Goal: Transaction & Acquisition: Purchase product/service

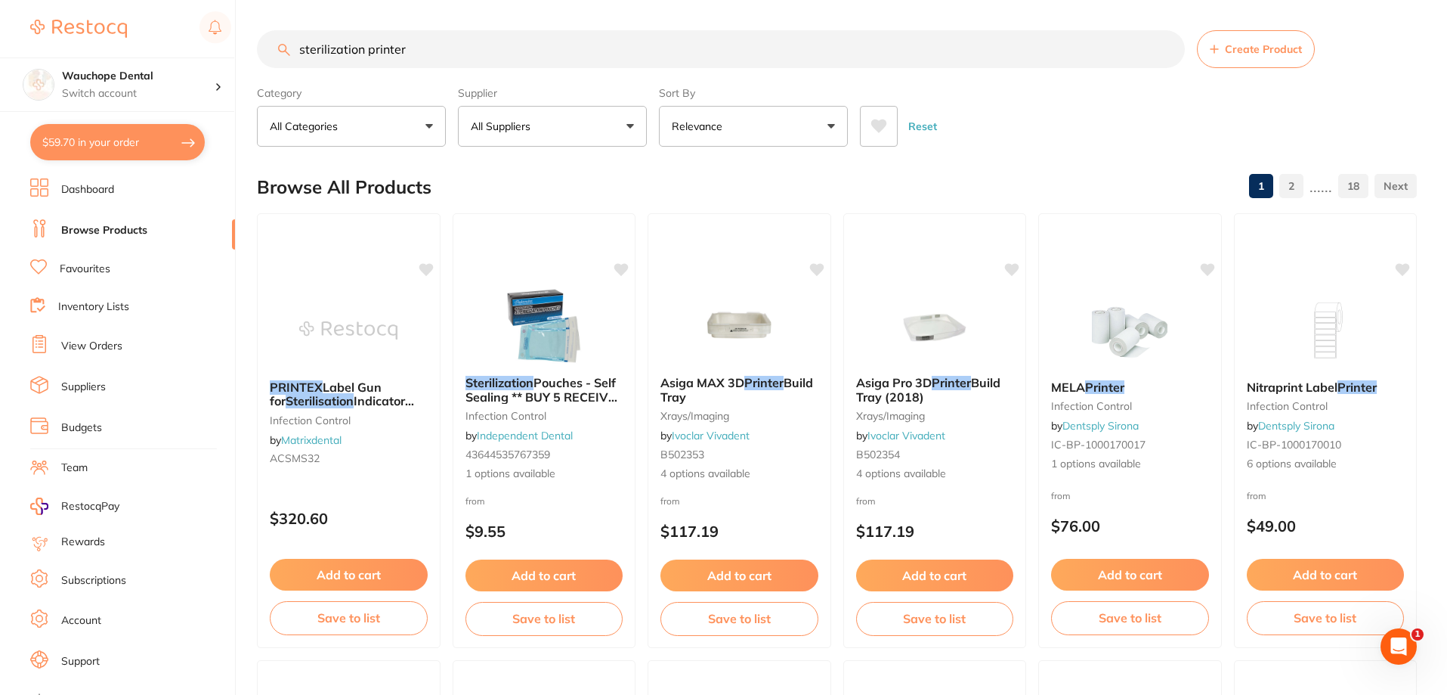
click at [444, 45] on input "sterilization printer" at bounding box center [721, 49] width 928 height 38
click at [78, 267] on link "Favourites" at bounding box center [85, 269] width 51 height 15
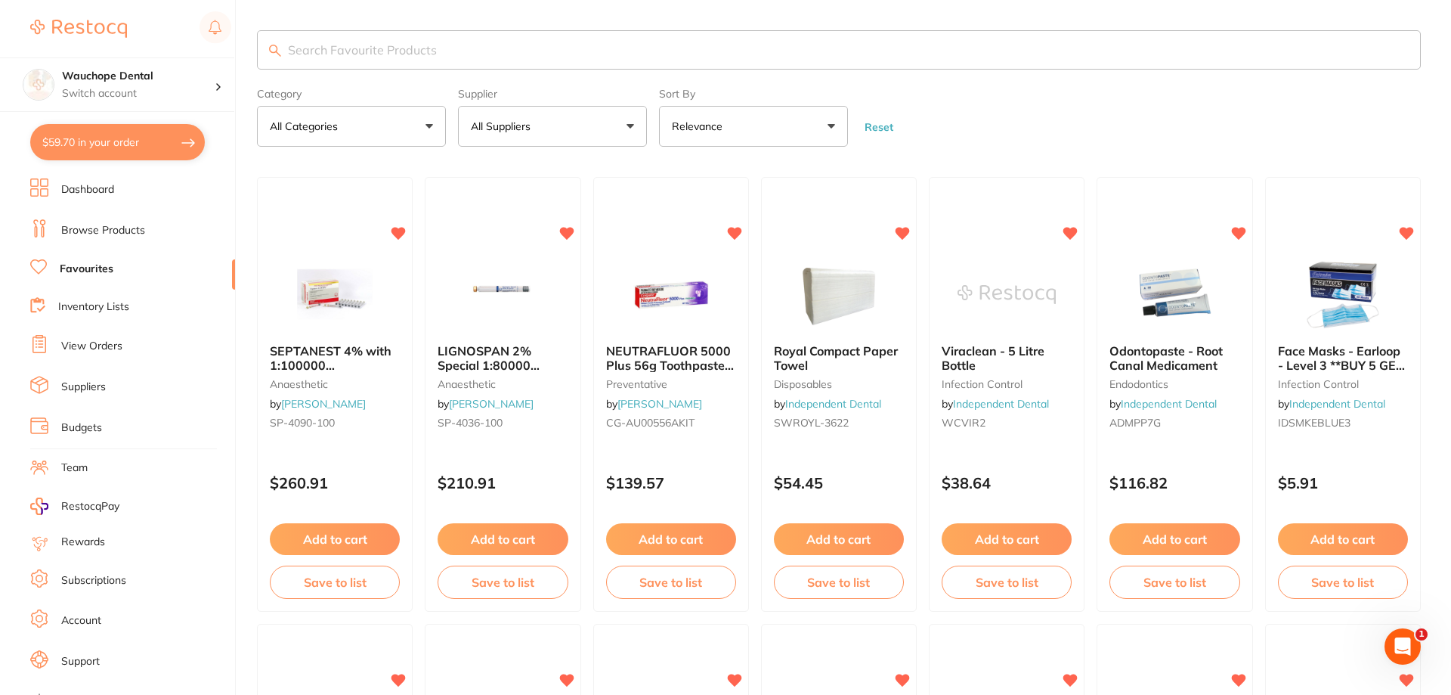
click at [427, 45] on input "search" at bounding box center [839, 49] width 1164 height 39
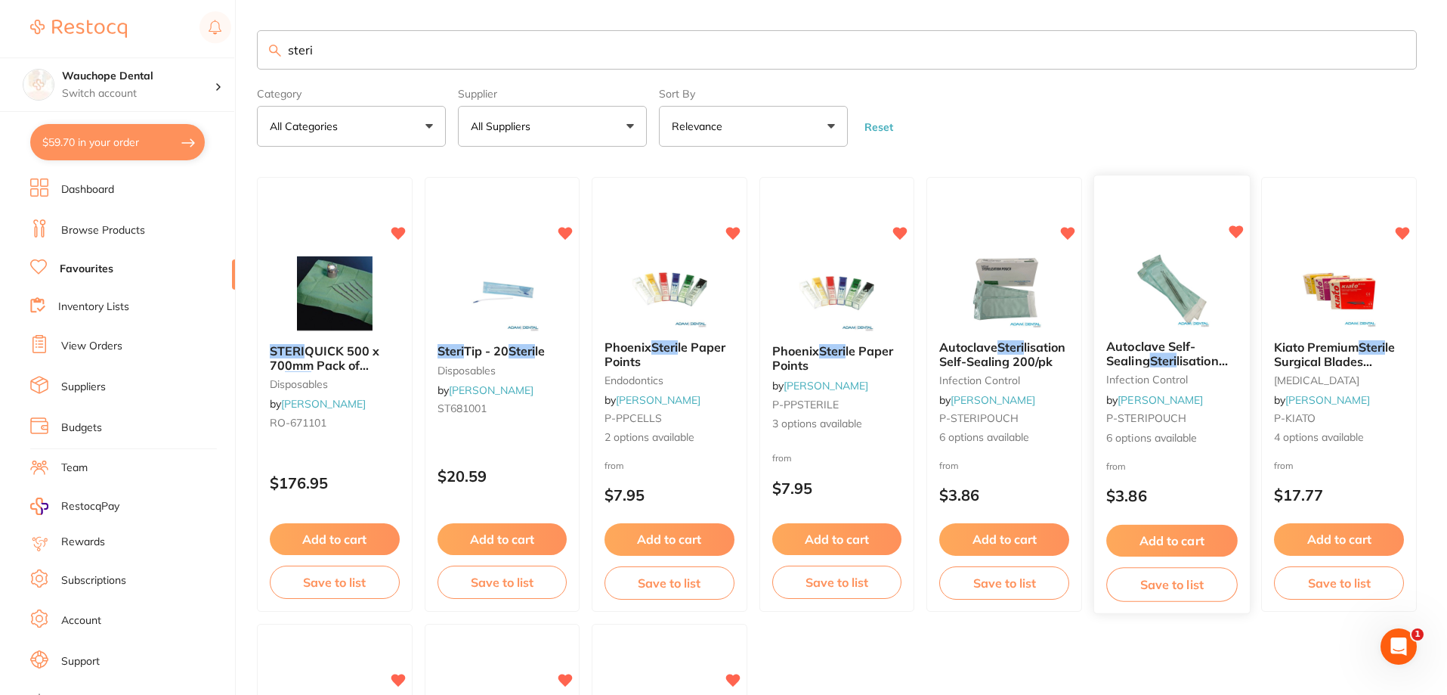
type input "steri"
click at [1142, 301] on img at bounding box center [1171, 289] width 99 height 76
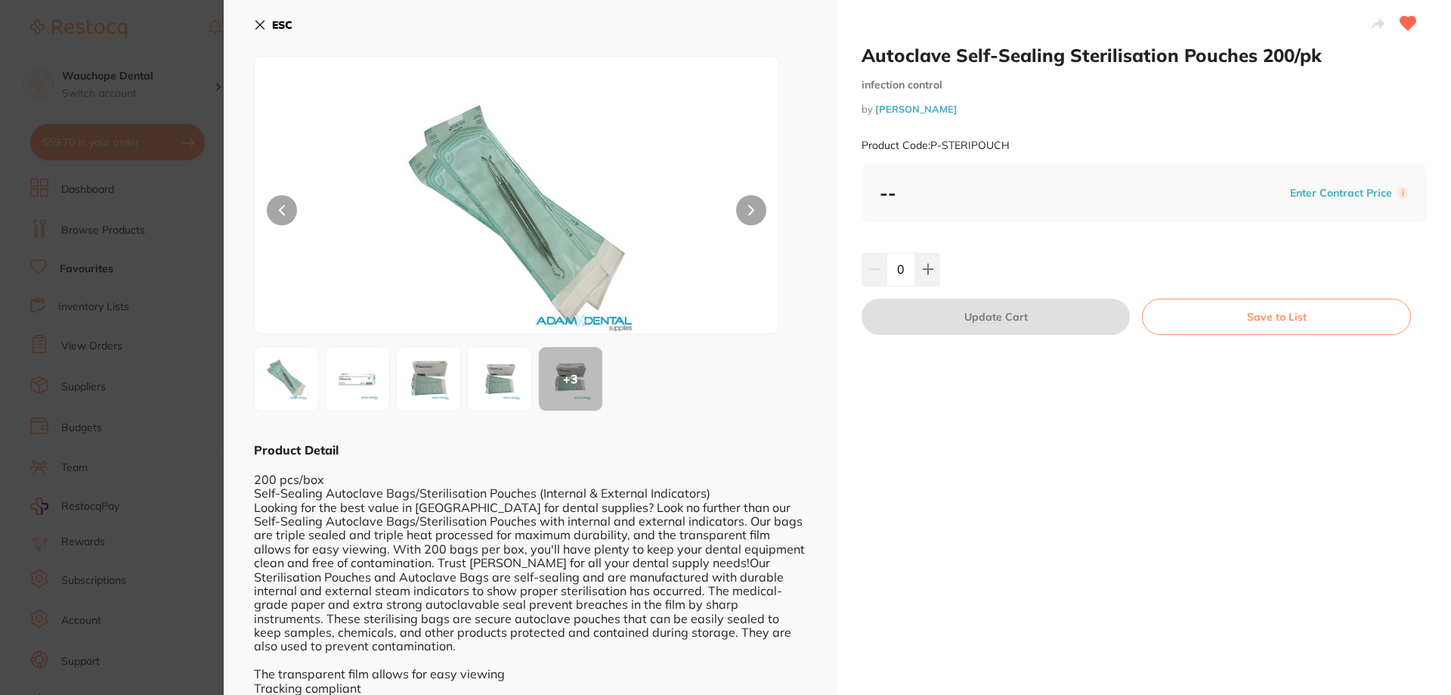
click at [98, 228] on section "Autoclave Self-Sealing Sterilisation Pouches 200/pk infection control by [PERSO…" at bounding box center [725, 347] width 1451 height 695
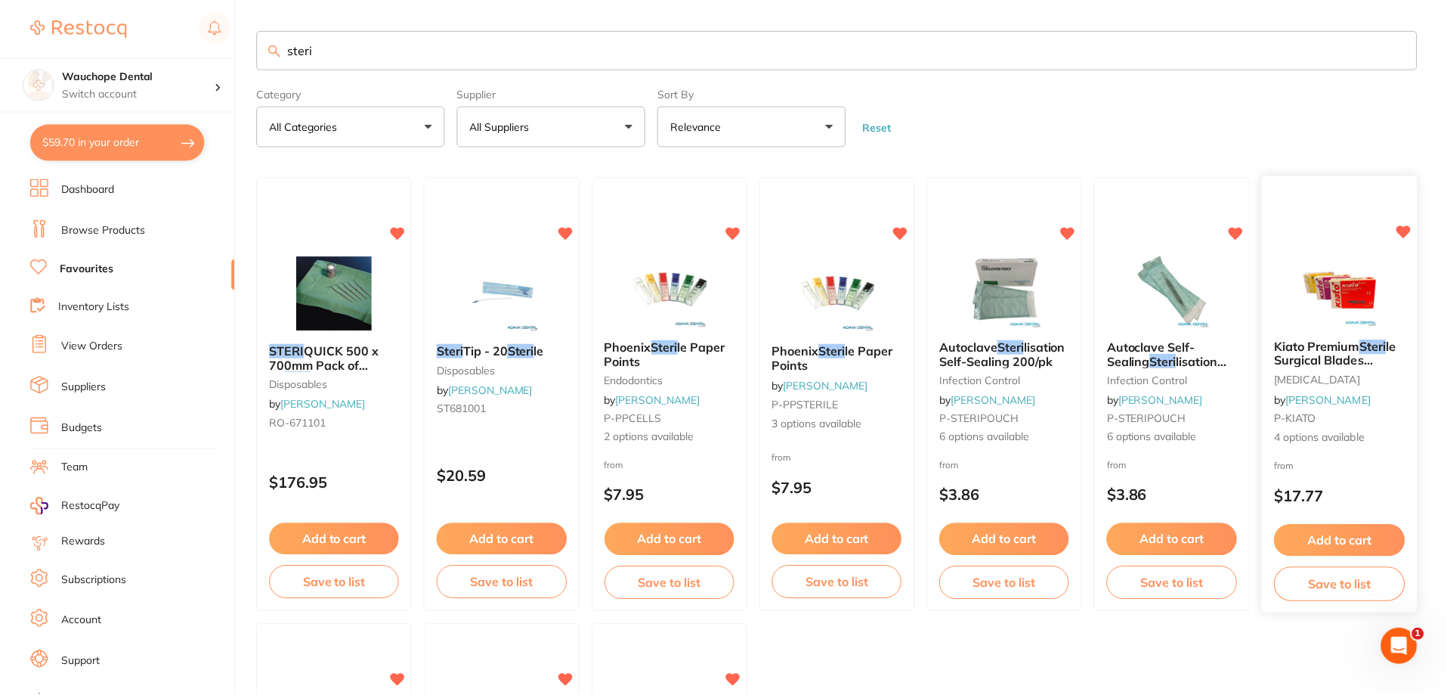
scroll to position [10, 0]
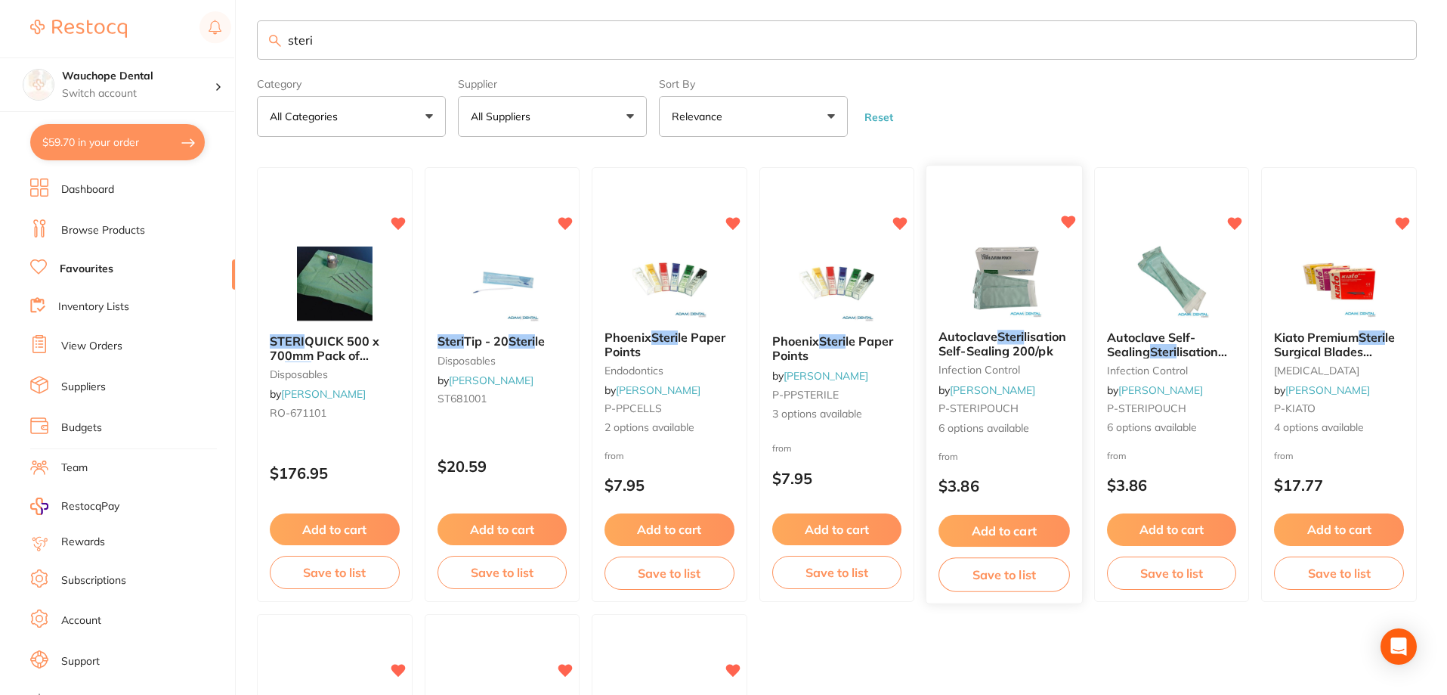
click at [978, 260] on img at bounding box center [1004, 279] width 99 height 76
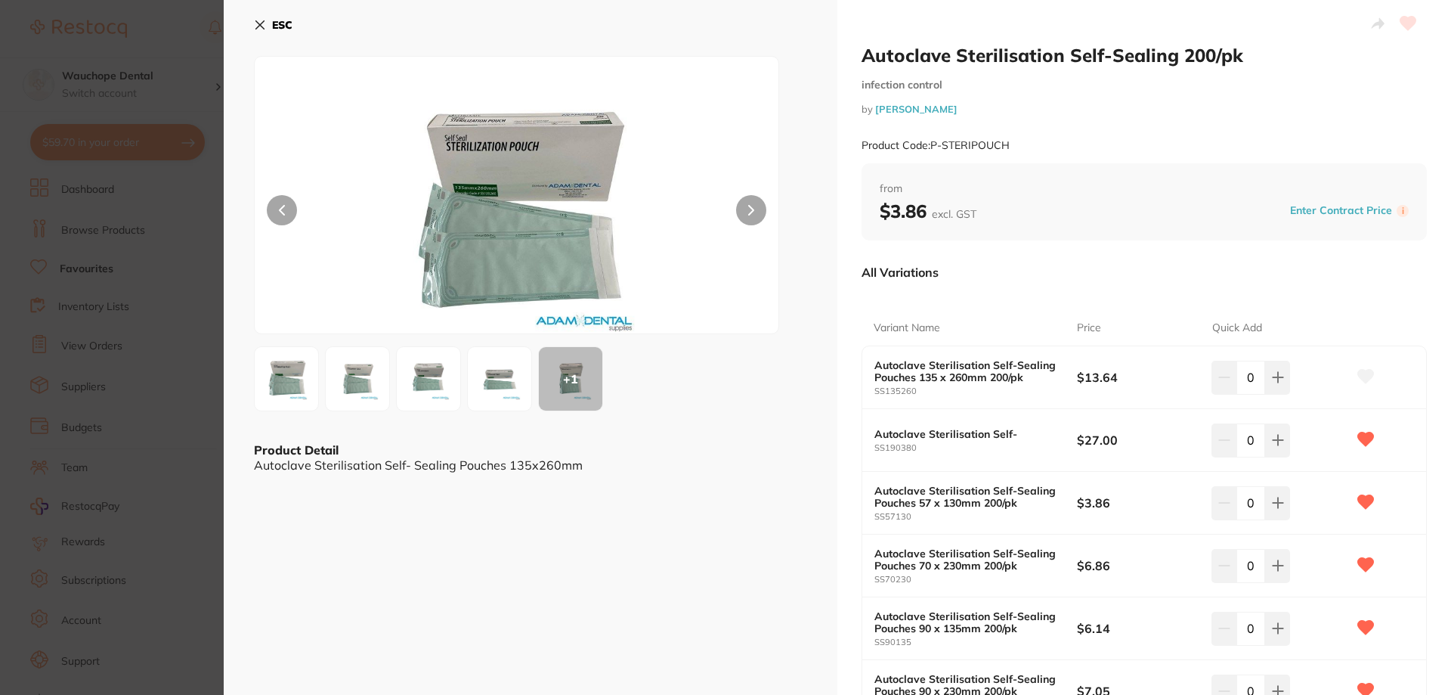
click at [494, 371] on img at bounding box center [499, 378] width 54 height 54
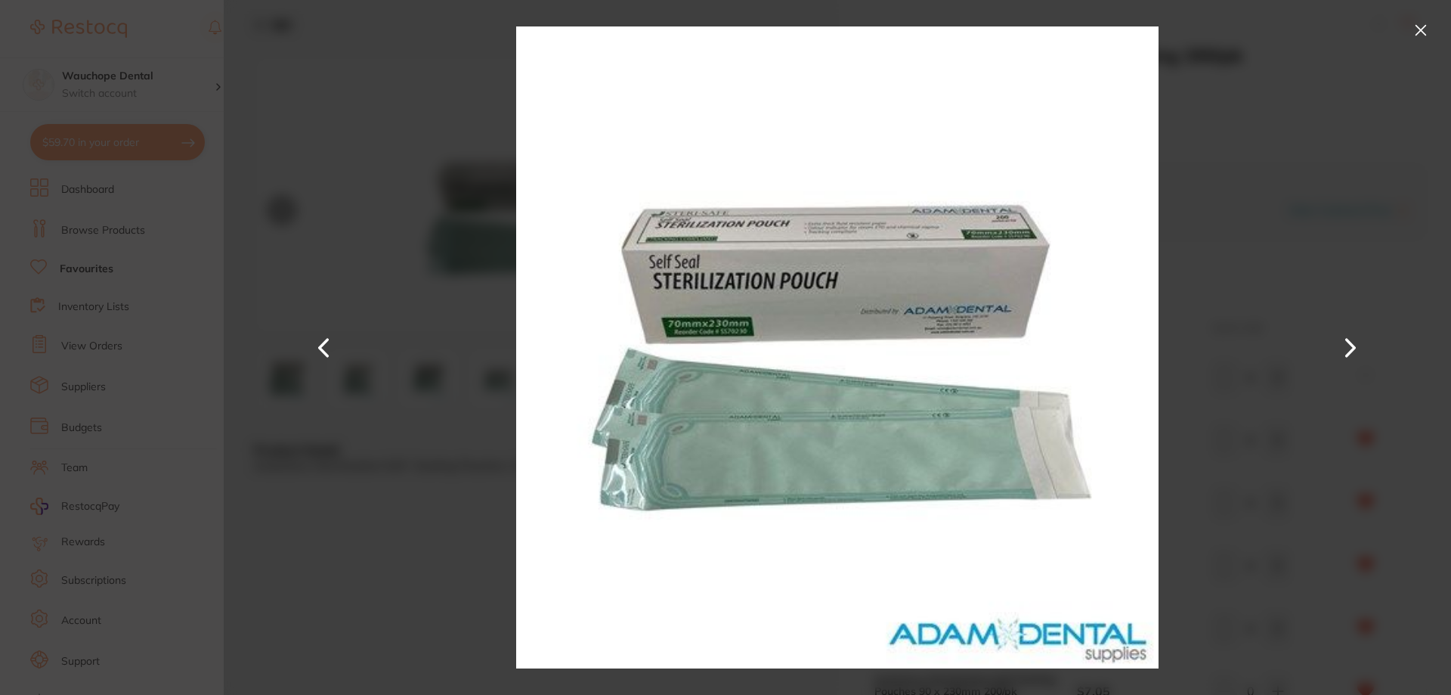
click at [1386, 209] on div at bounding box center [837, 347] width 1227 height 695
click at [1408, 26] on div at bounding box center [837, 347] width 1227 height 695
click at [1413, 26] on button at bounding box center [1421, 30] width 24 height 24
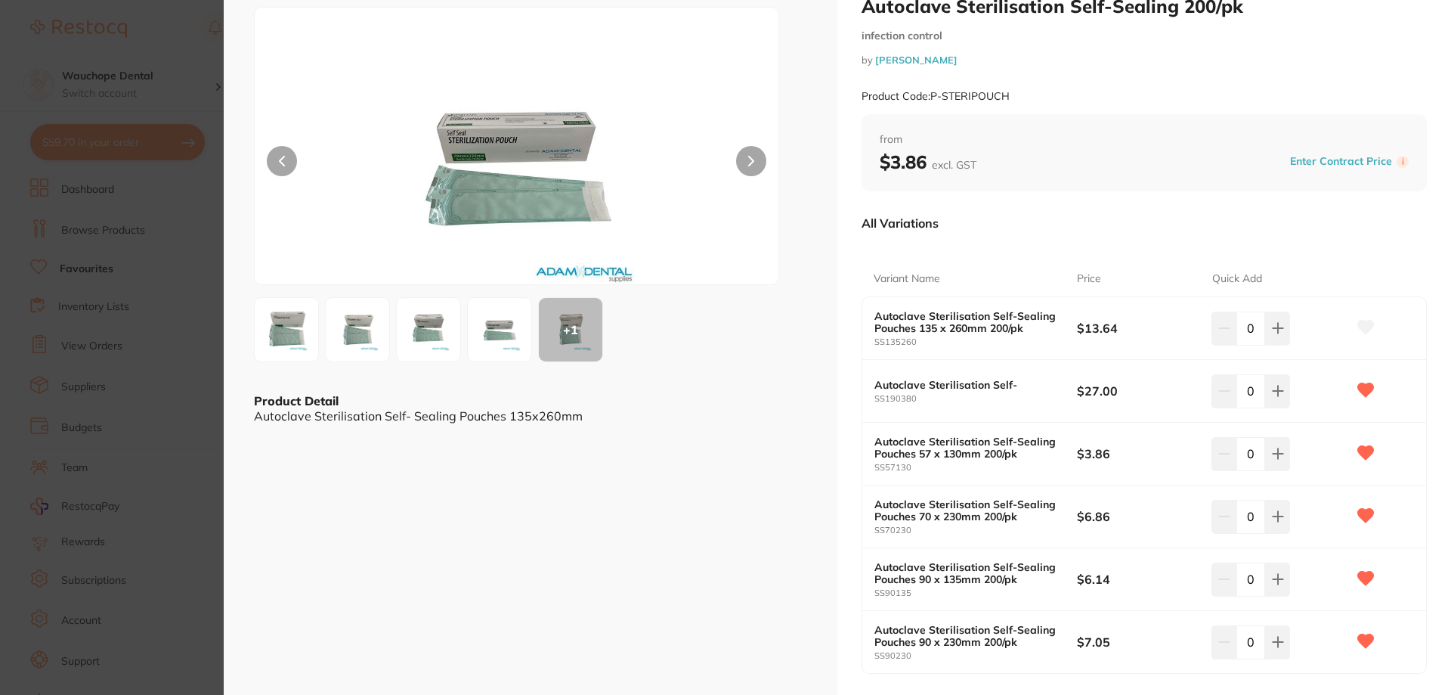
scroll to position [76, 0]
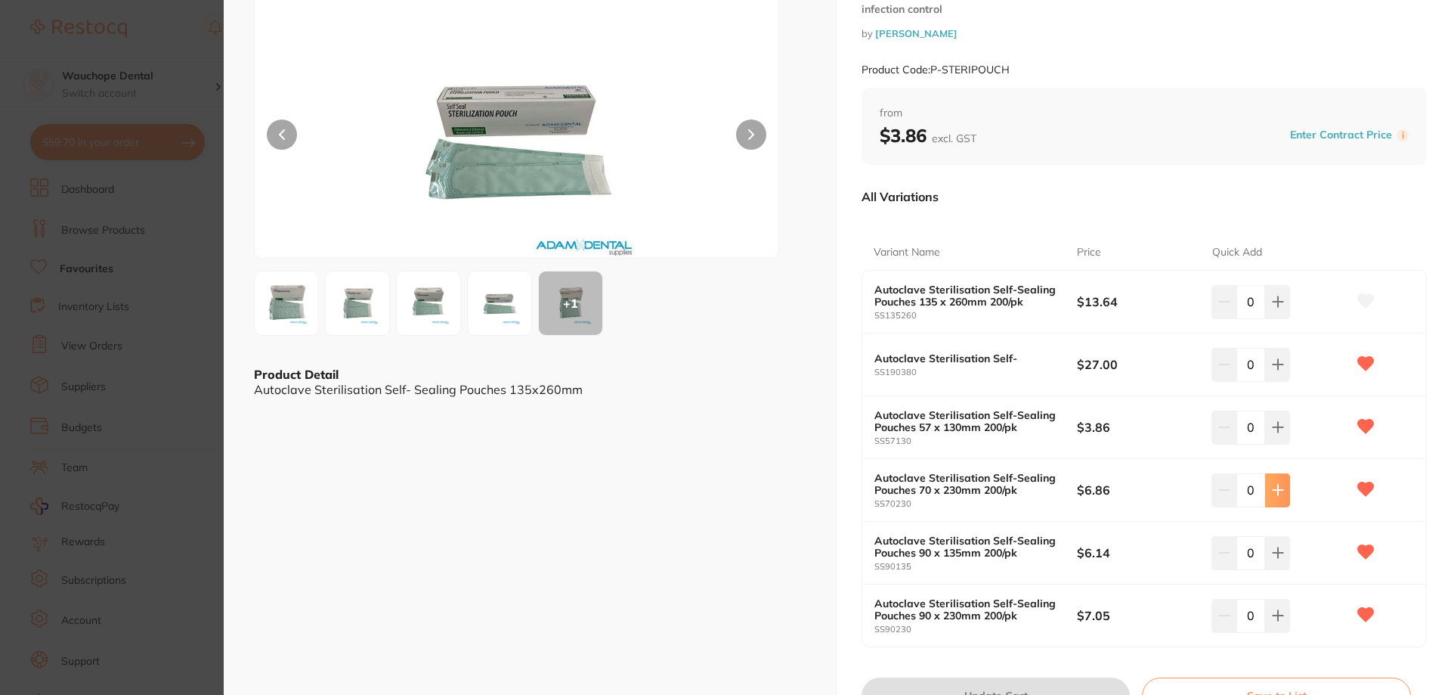
click at [1272, 308] on icon at bounding box center [1278, 302] width 12 height 12
click at [1278, 318] on button at bounding box center [1277, 301] width 25 height 33
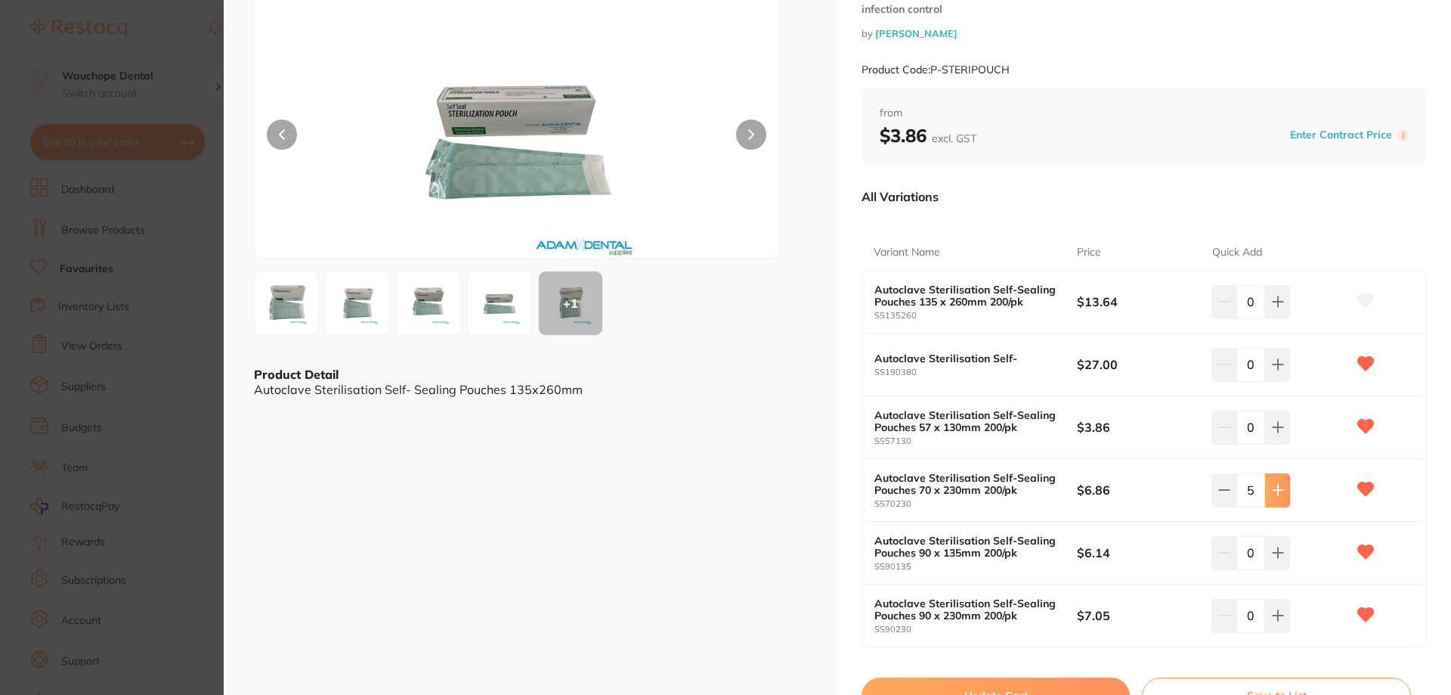
click at [1278, 318] on button at bounding box center [1277, 301] width 25 height 33
click at [1285, 318] on button at bounding box center [1277, 301] width 25 height 33
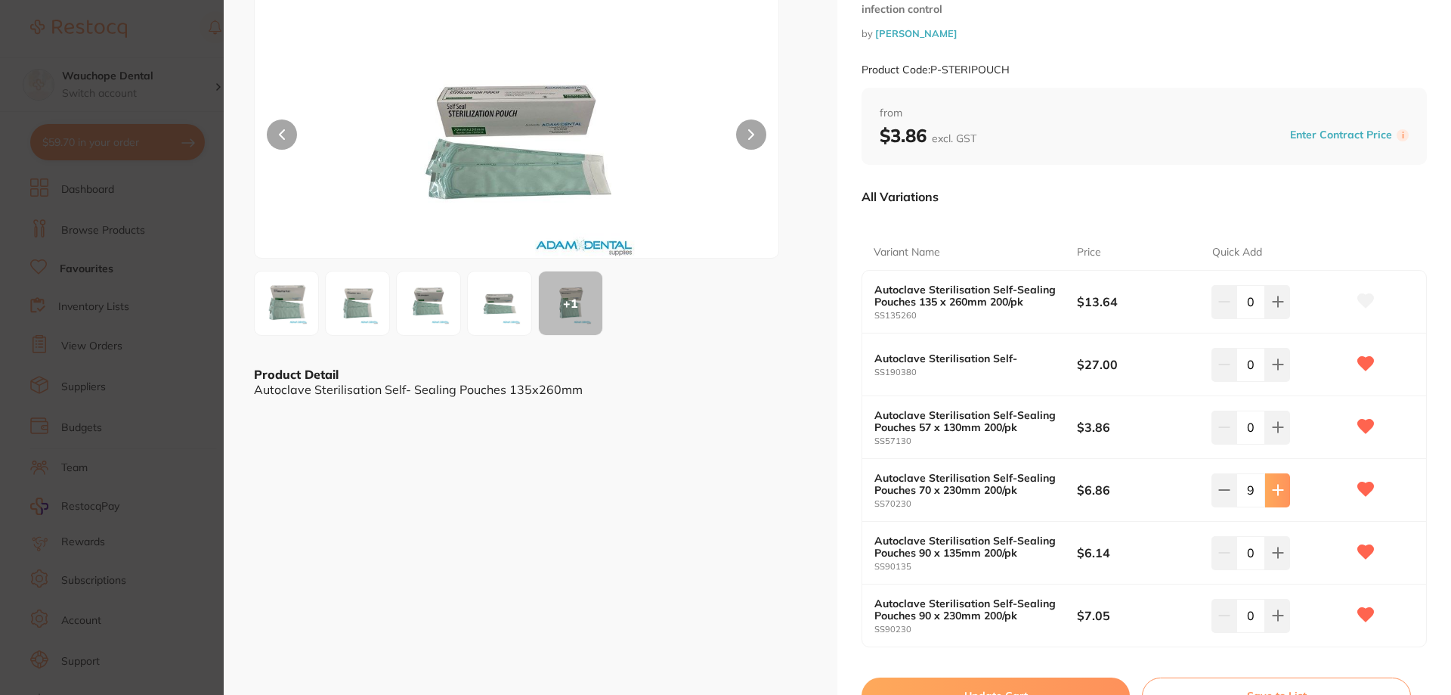
type input "10"
click at [503, 279] on img at bounding box center [499, 303] width 54 height 54
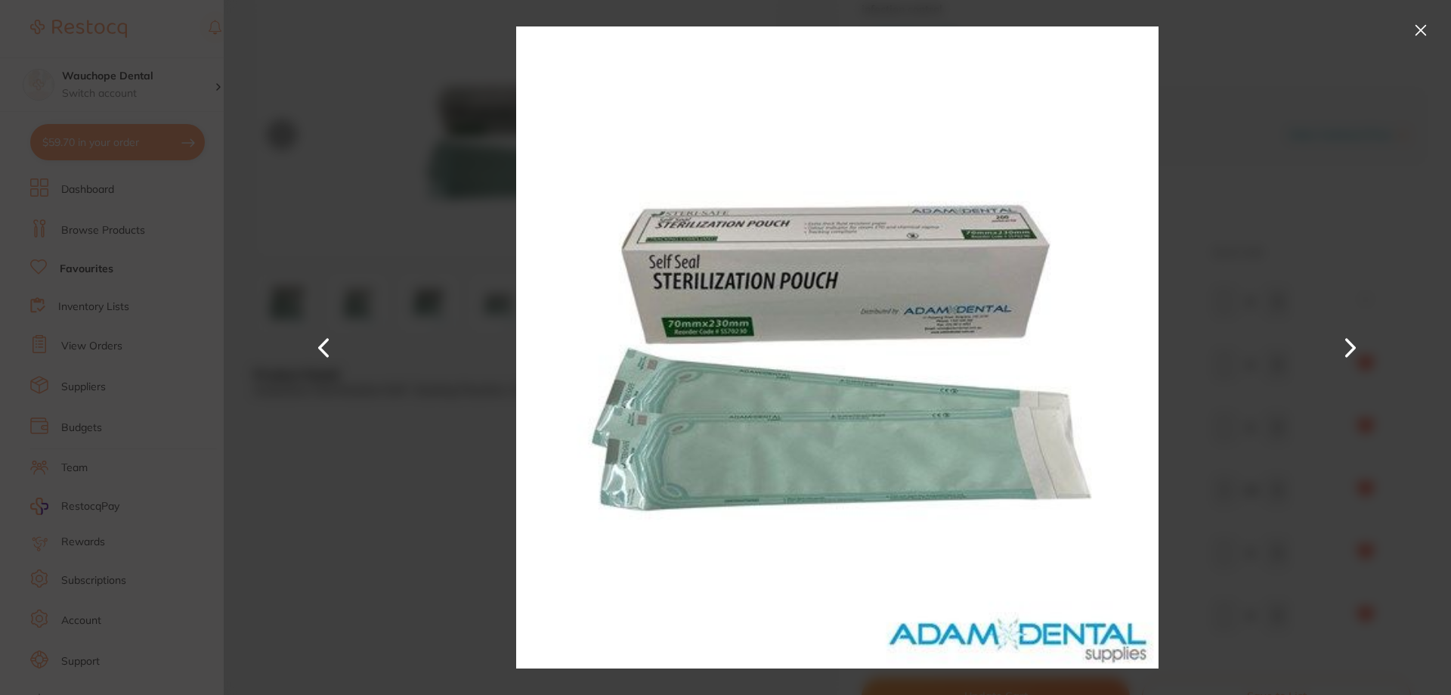
click at [1357, 358] on button at bounding box center [1351, 348] width 36 height 348
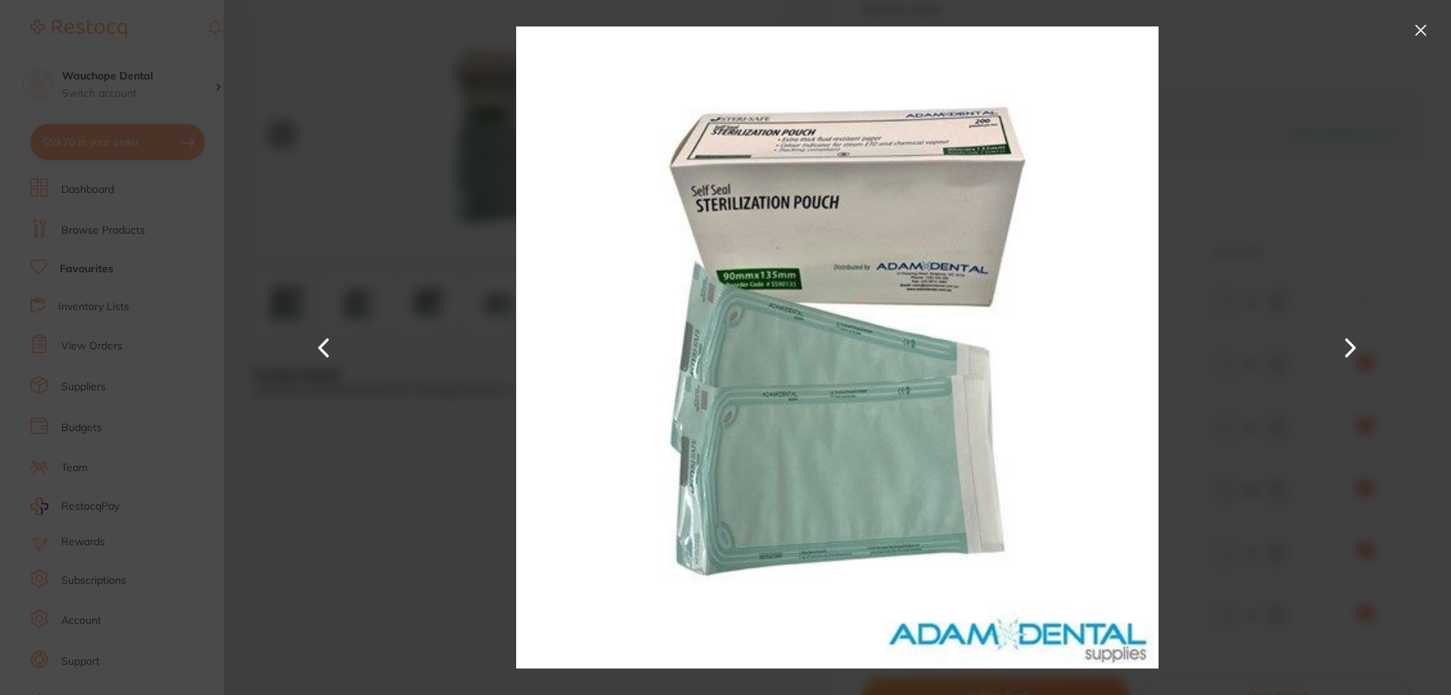
click at [1357, 358] on button at bounding box center [1351, 348] width 36 height 348
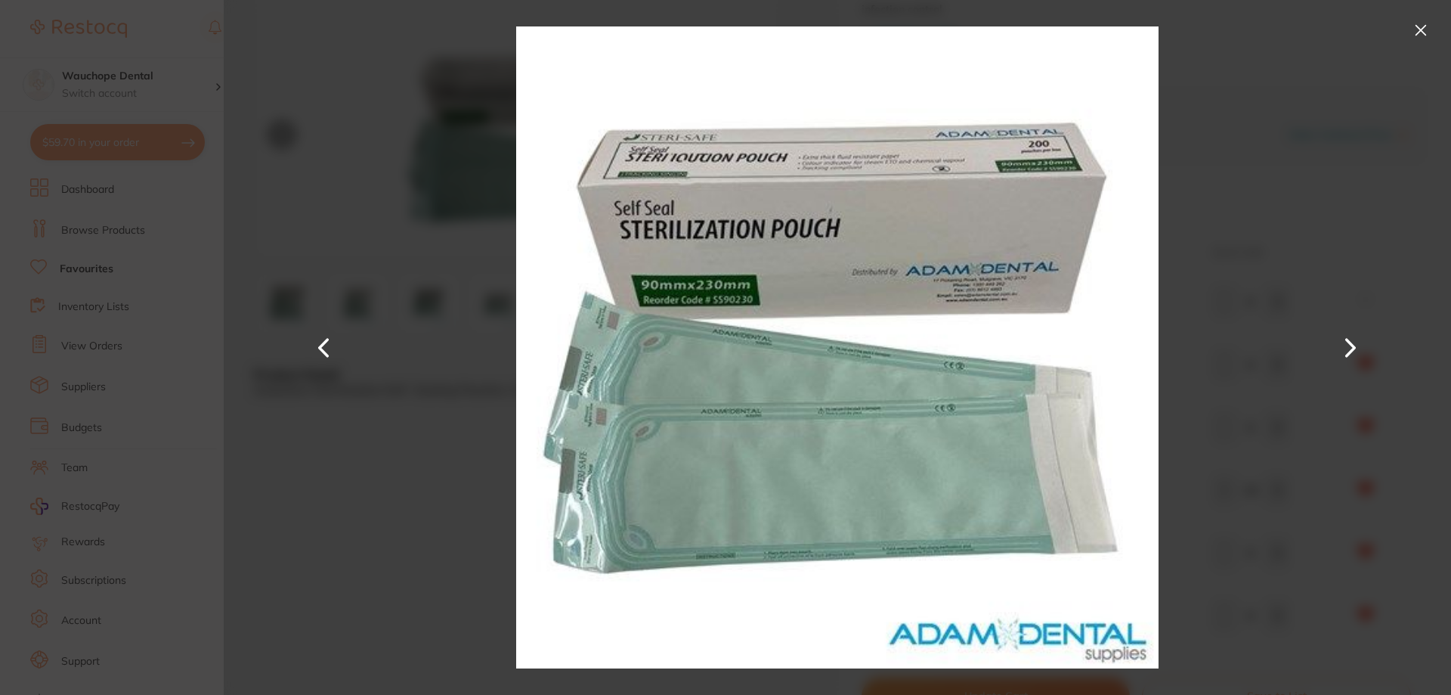
click at [1357, 358] on button at bounding box center [1351, 348] width 36 height 348
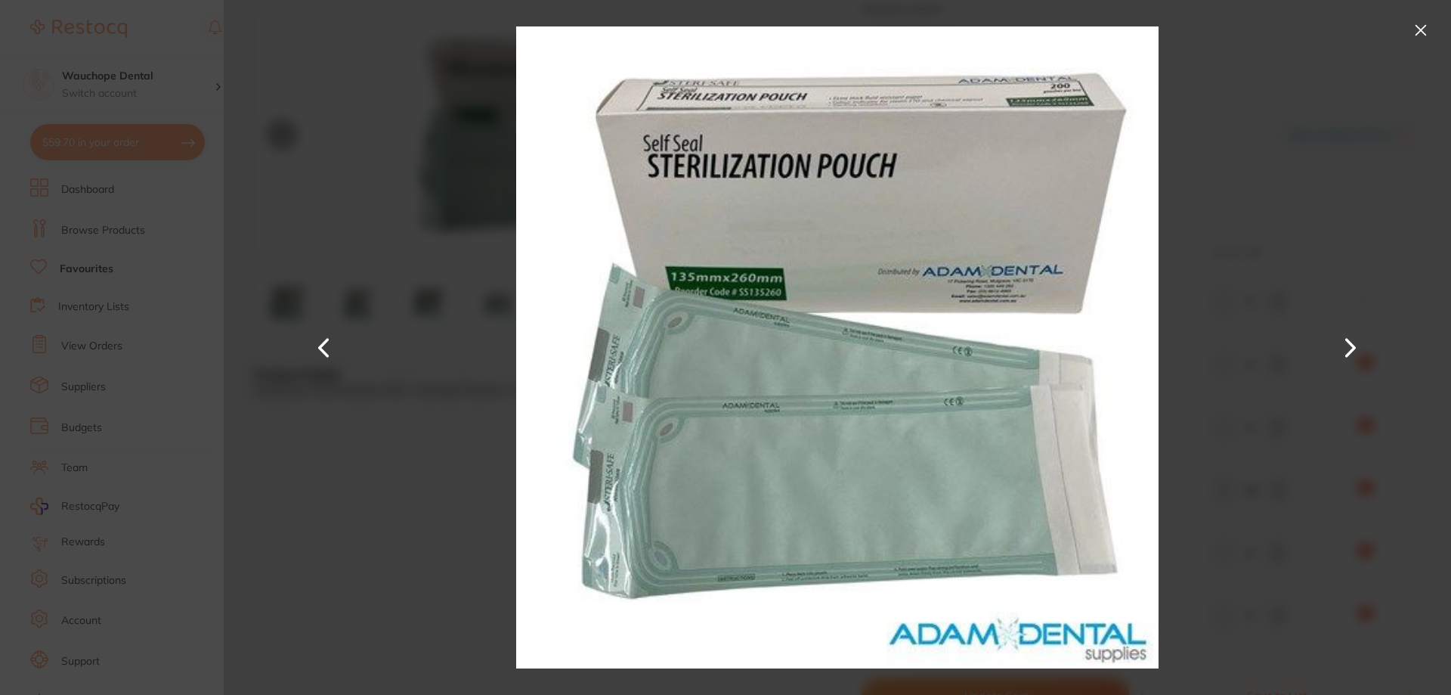
click at [1357, 358] on button at bounding box center [1351, 348] width 36 height 348
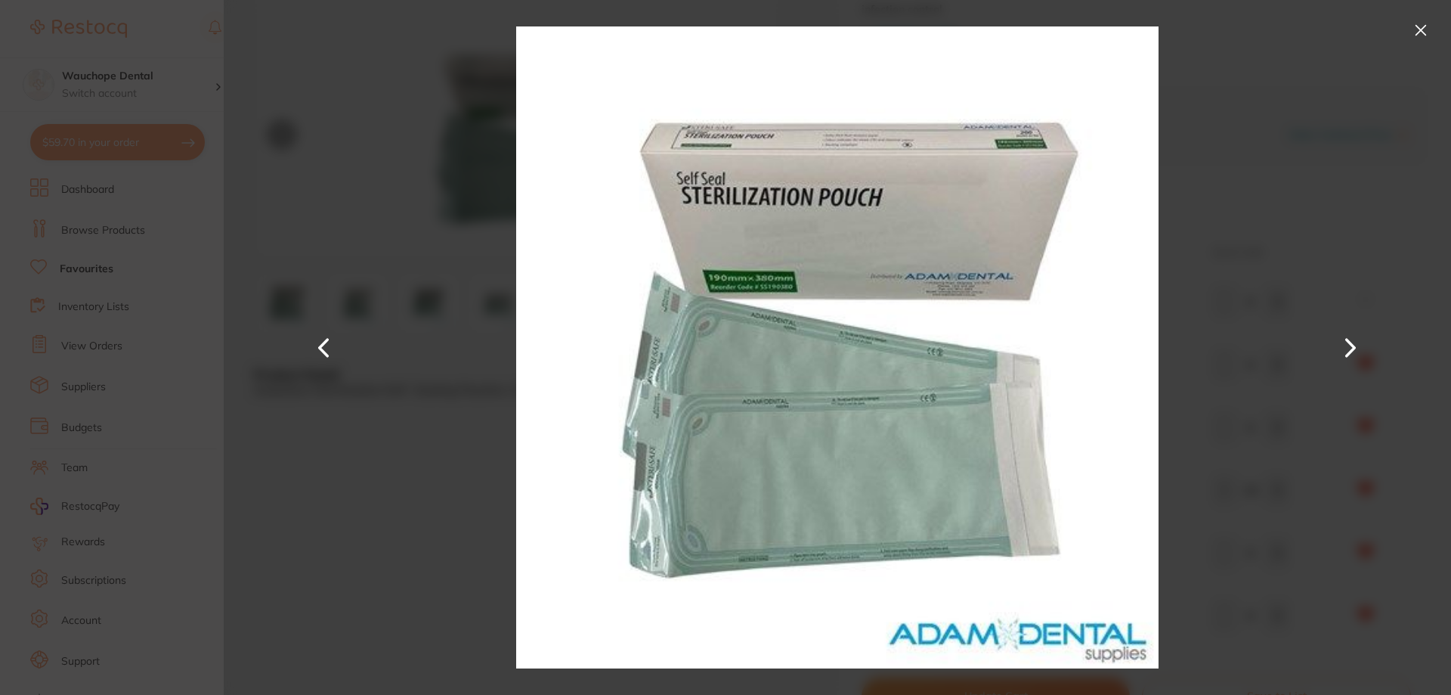
click at [1357, 358] on button at bounding box center [1351, 348] width 36 height 348
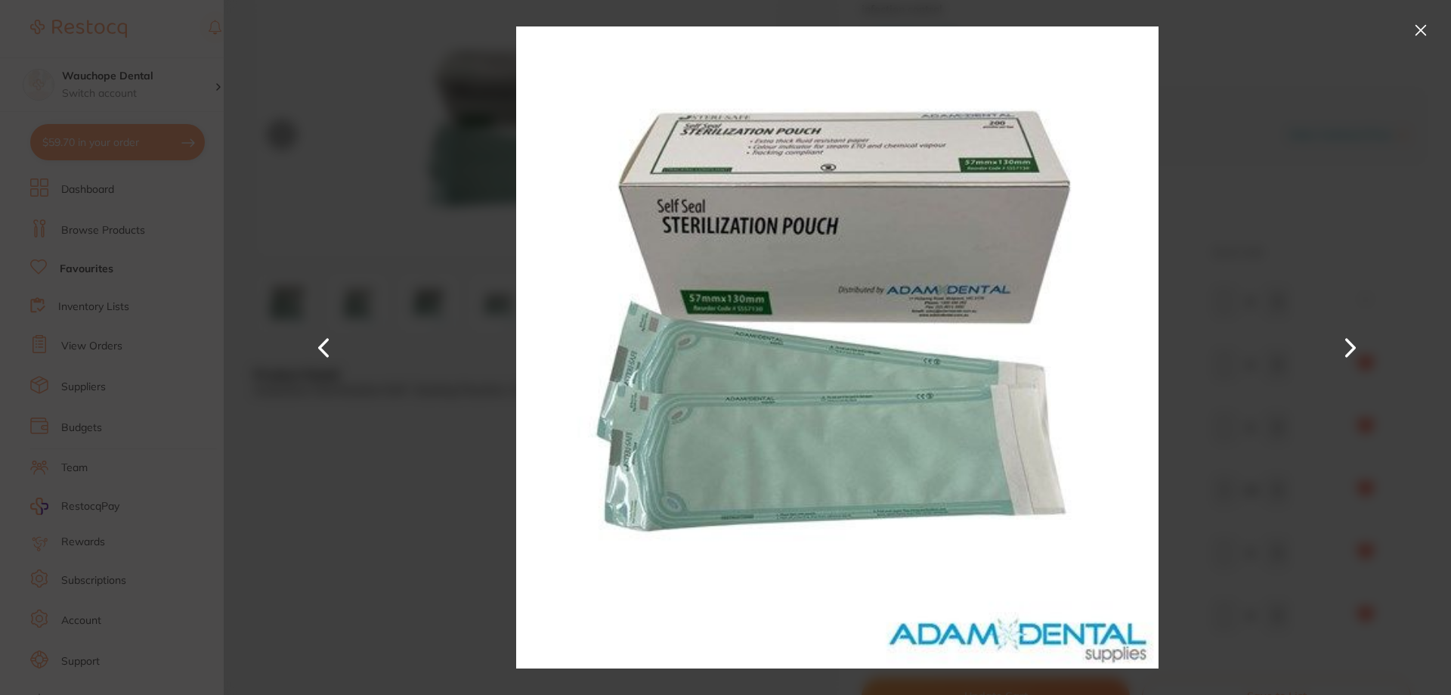
click at [1357, 358] on button at bounding box center [1351, 348] width 36 height 348
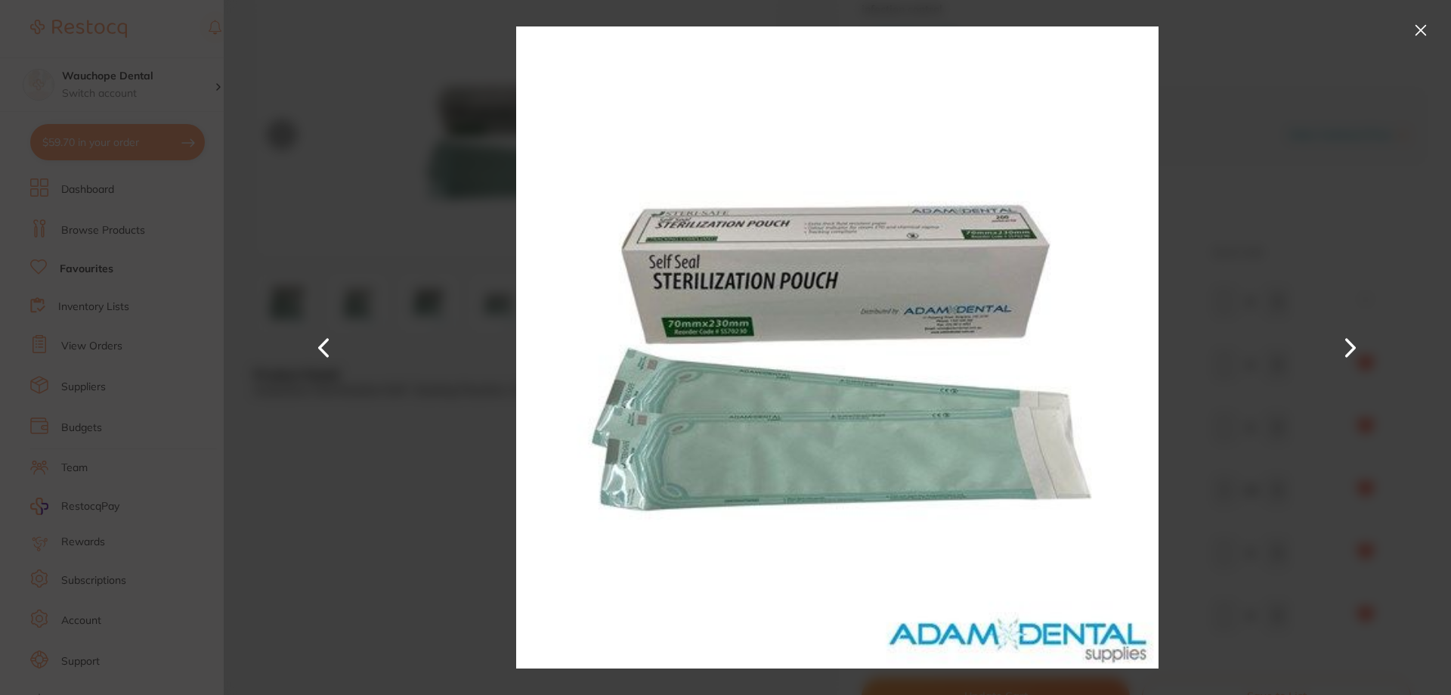
click at [320, 344] on button at bounding box center [324, 348] width 36 height 348
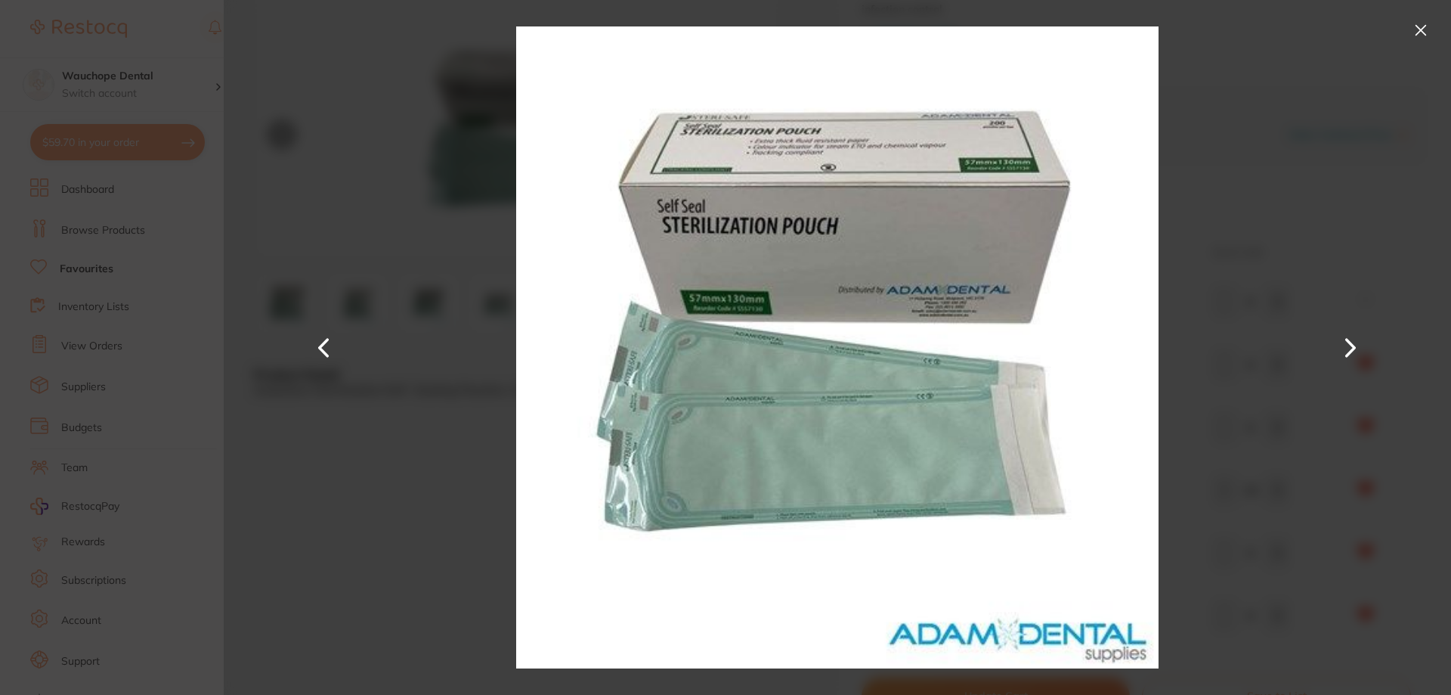
click at [1419, 21] on button at bounding box center [1421, 30] width 24 height 24
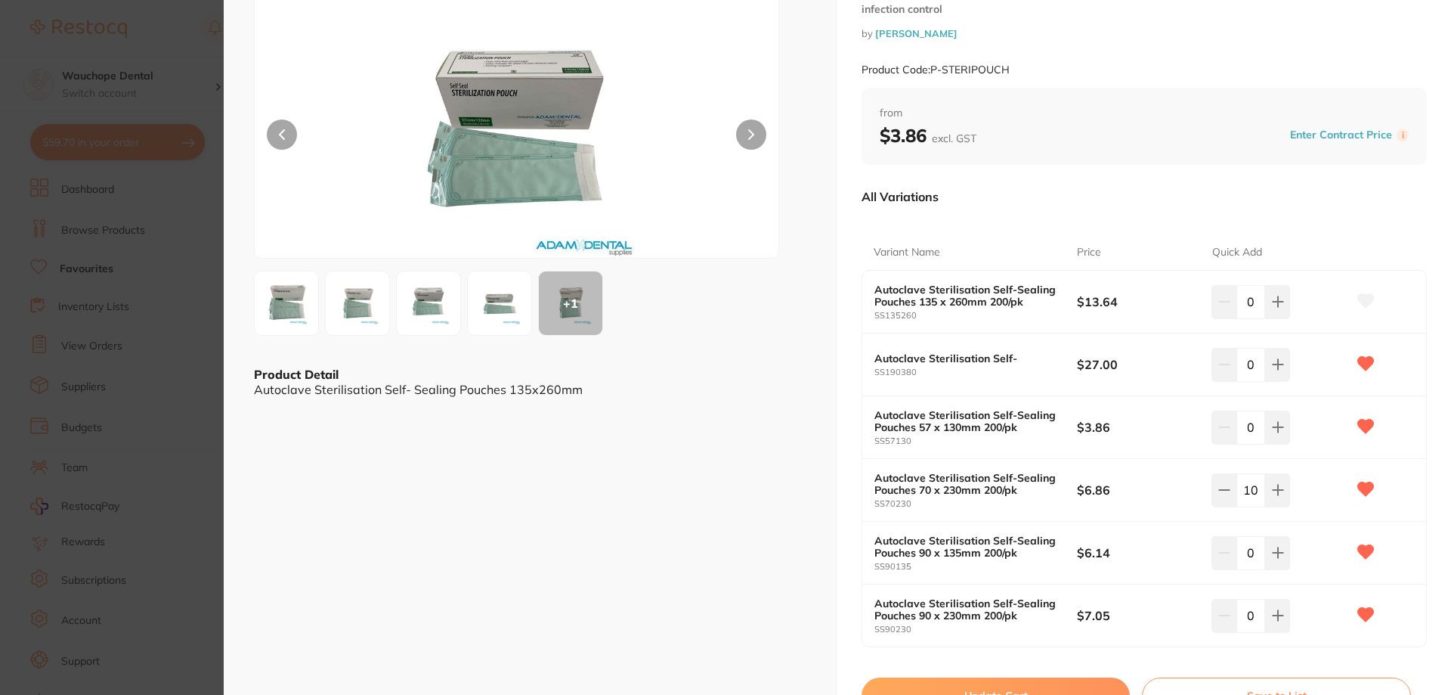
scroll to position [149, 0]
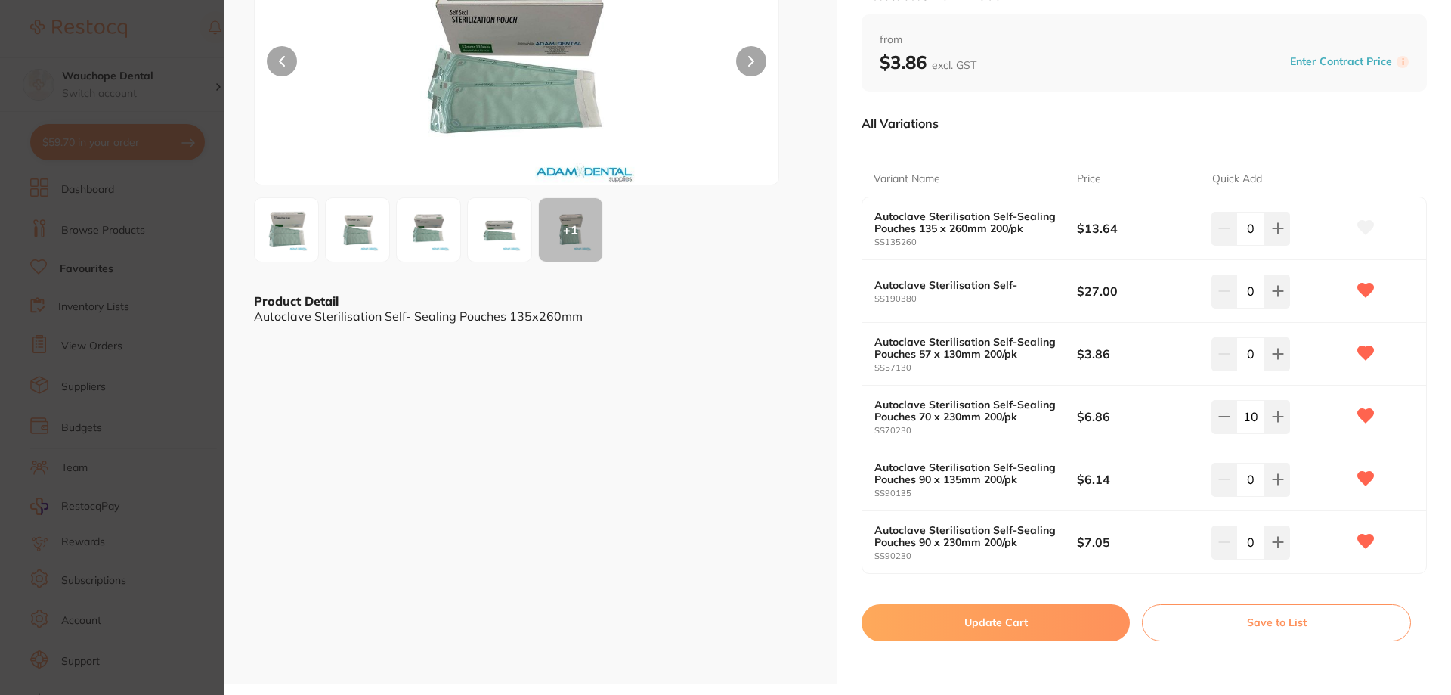
click at [992, 628] on button "Update Cart" at bounding box center [996, 622] width 268 height 36
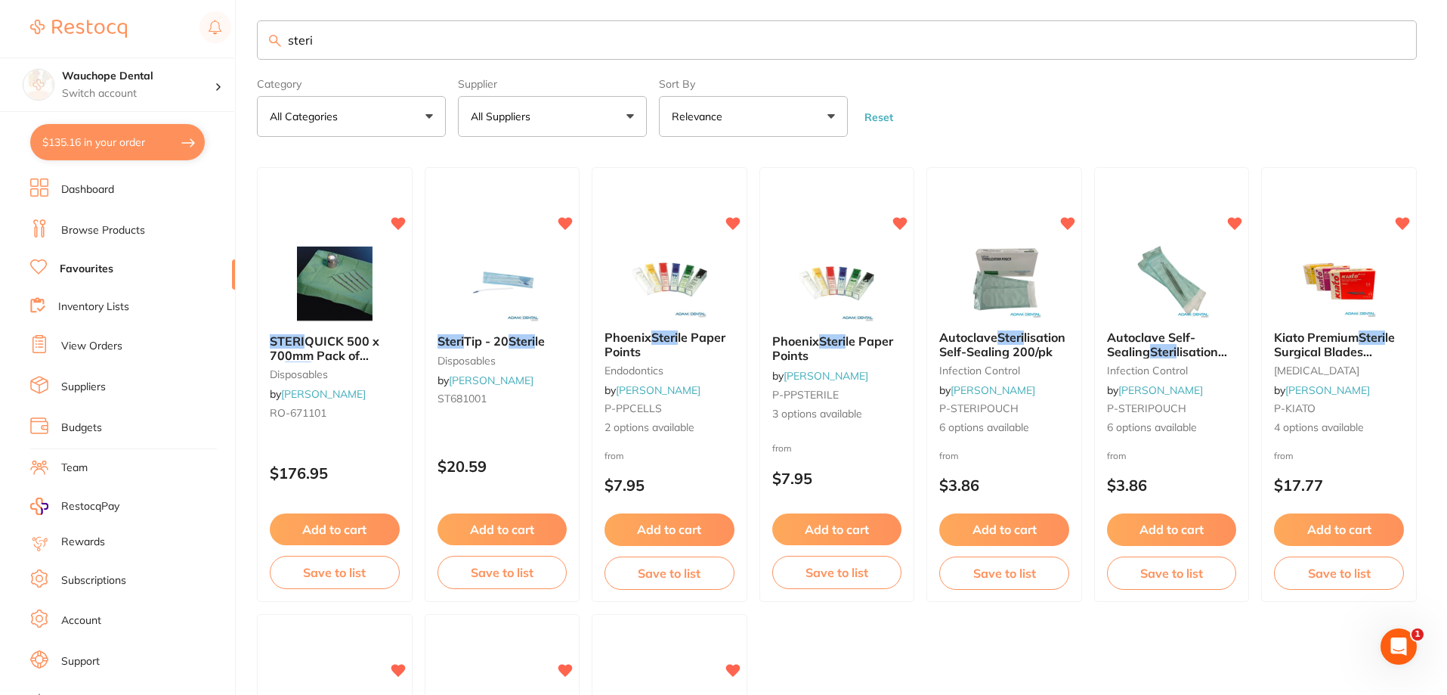
click at [109, 233] on link "Browse Products" at bounding box center [103, 230] width 84 height 15
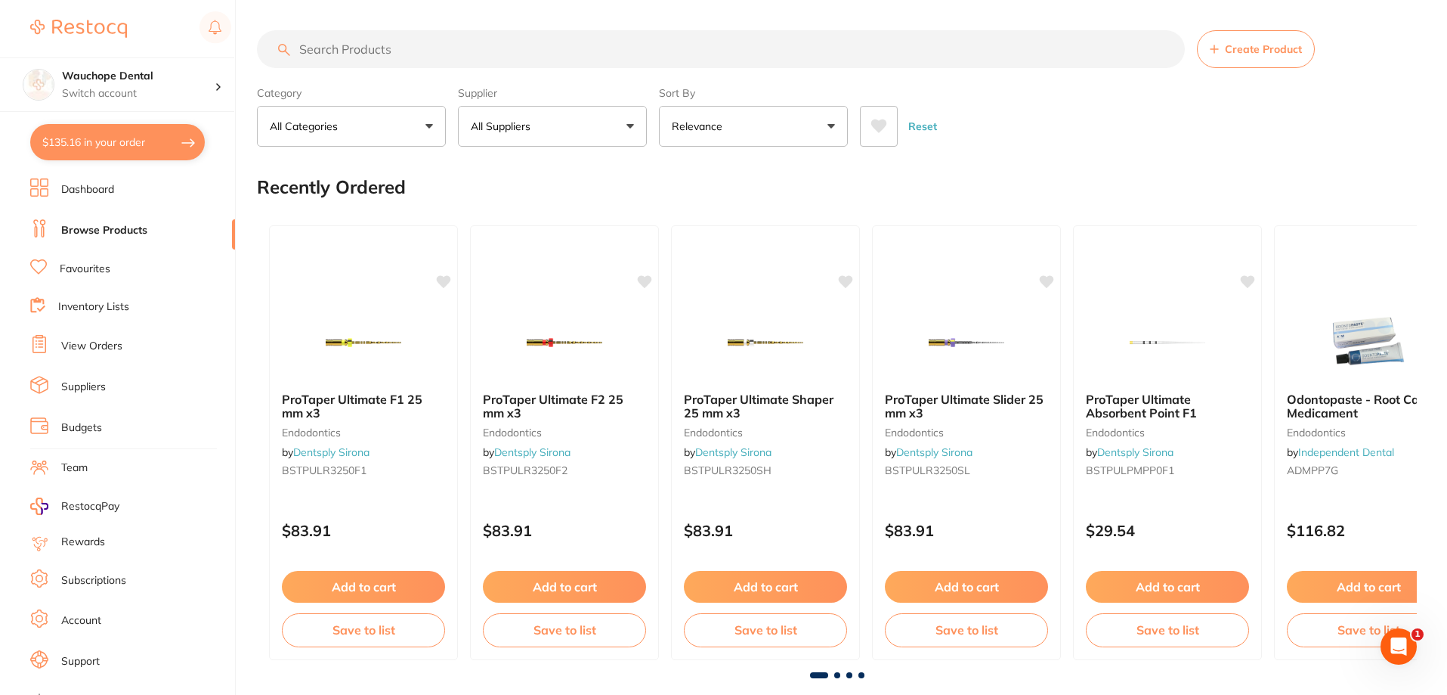
click at [98, 139] on button "$135.16 in your order" at bounding box center [117, 142] width 175 height 36
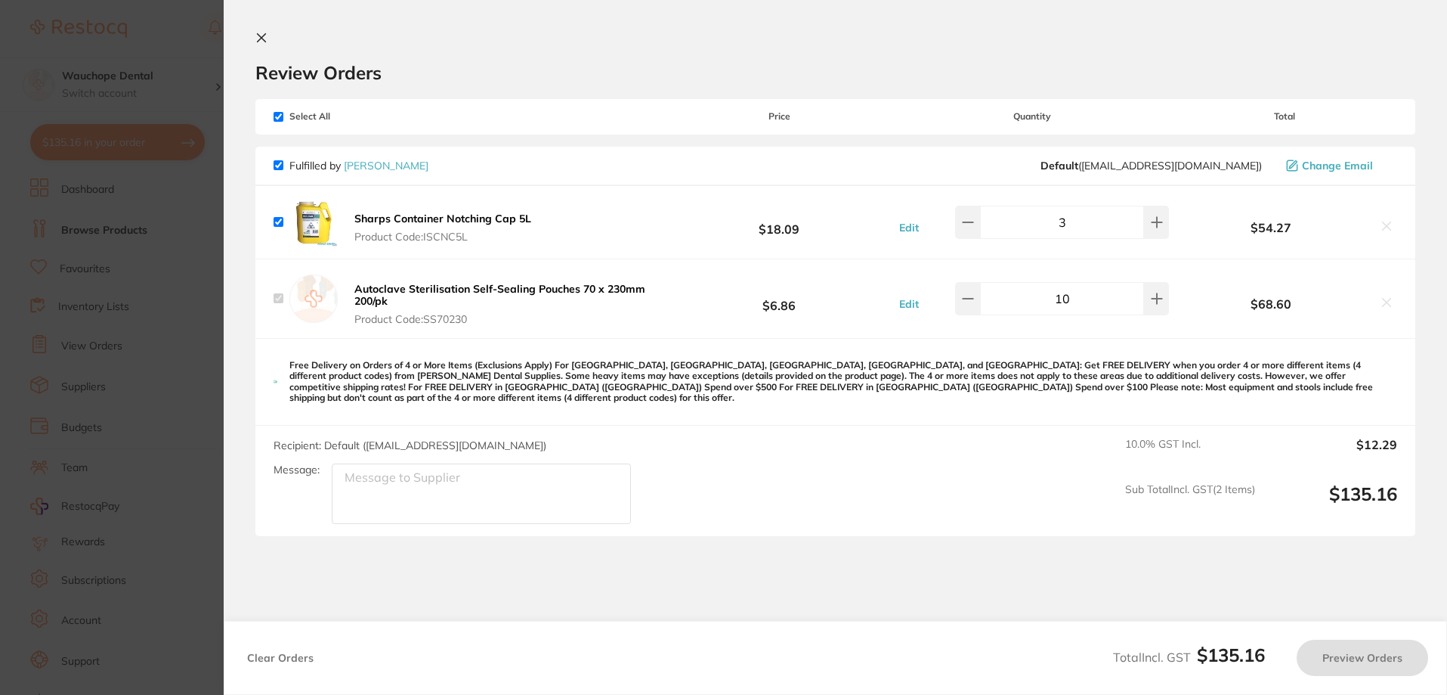
checkbox input "true"
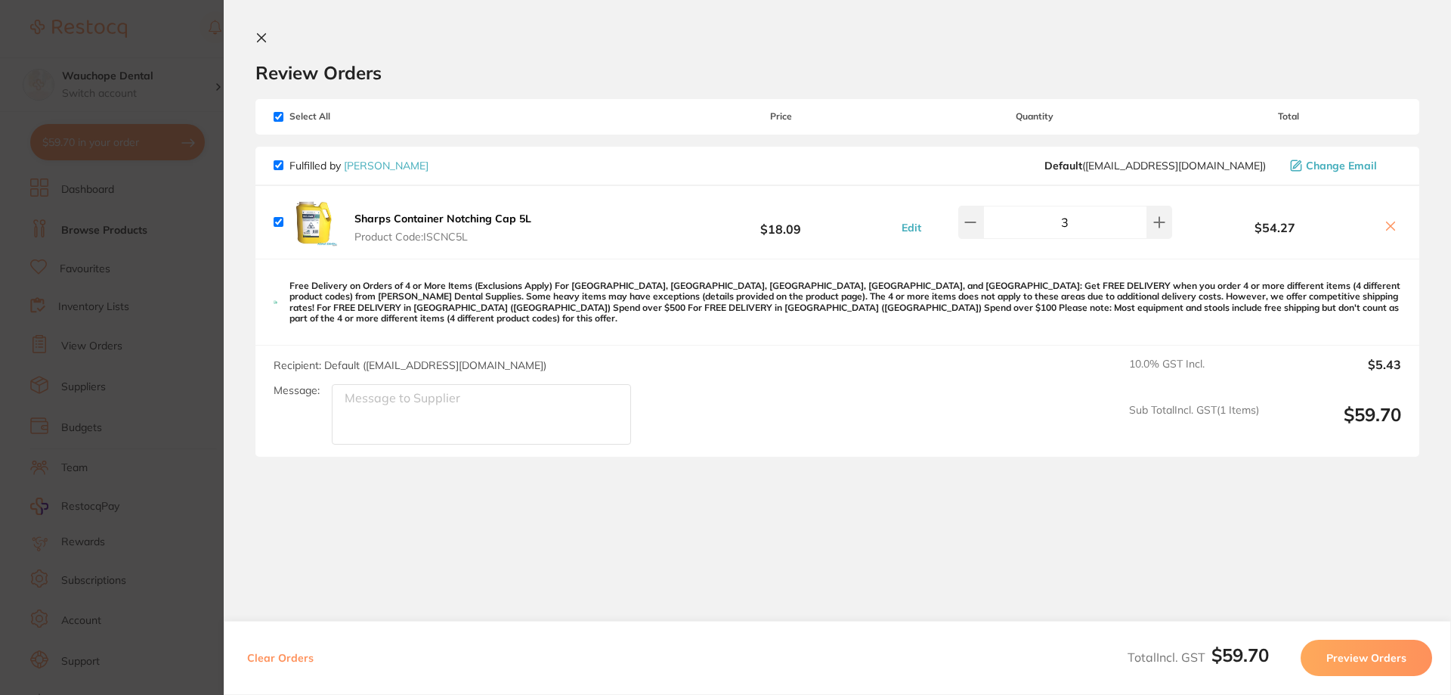
checkbox input "true"
click at [203, 211] on section "Update RRP Set your pre negotiated price for this item. Item Agreed RRP (excl. …" at bounding box center [725, 347] width 1451 height 695
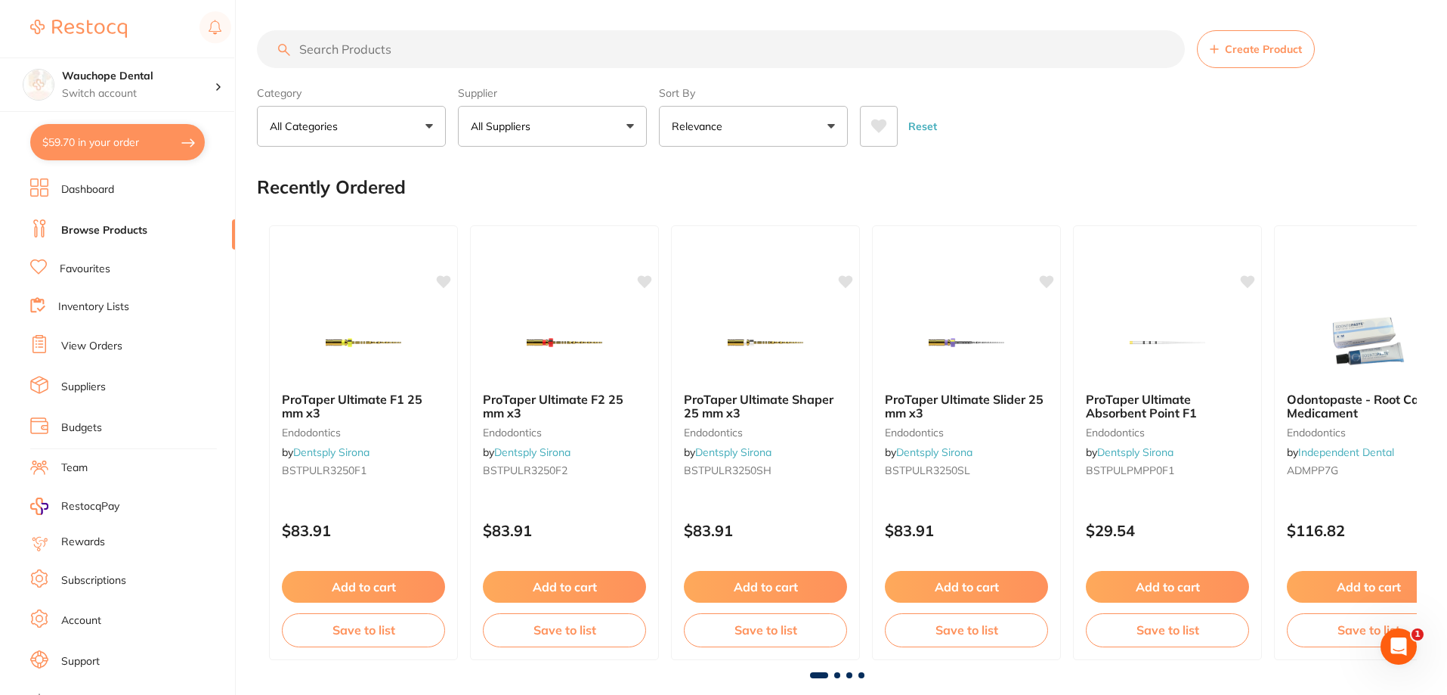
click at [101, 305] on link "Inventory Lists" at bounding box center [93, 306] width 71 height 15
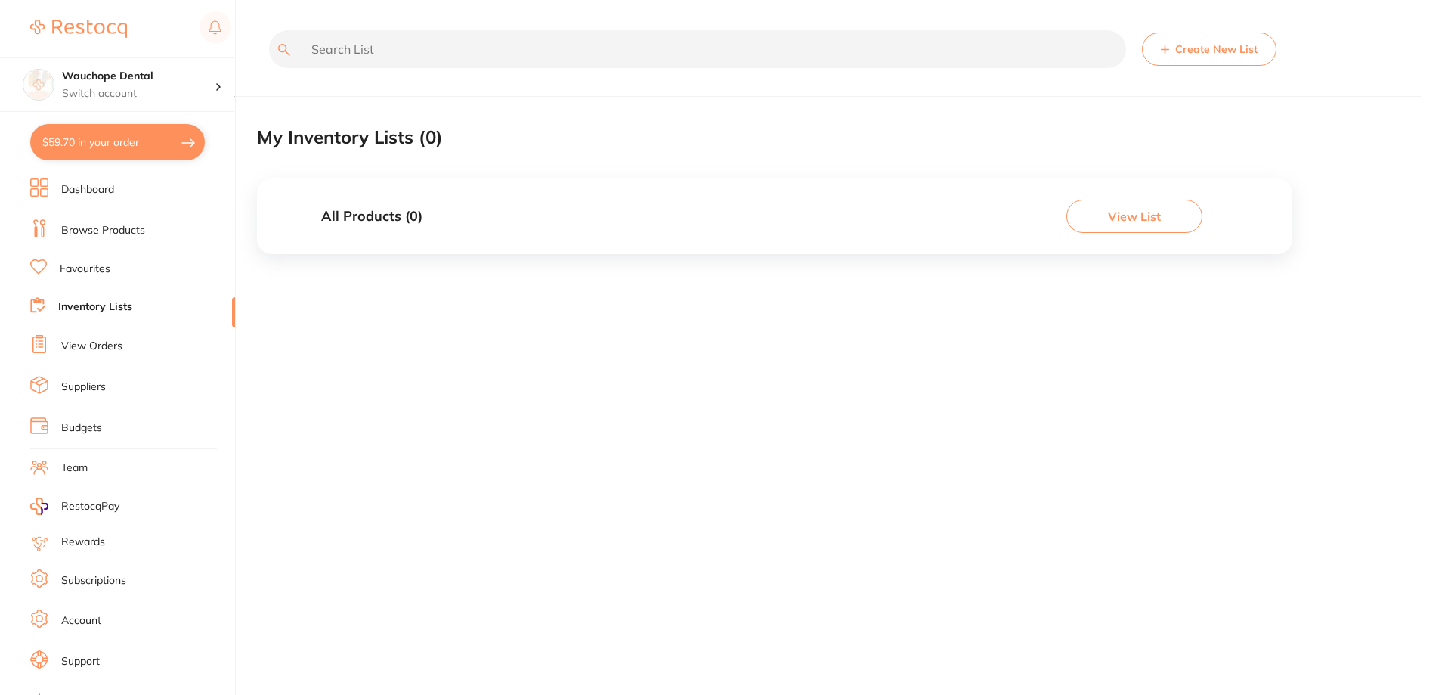
click at [86, 343] on link "View Orders" at bounding box center [91, 346] width 61 height 15
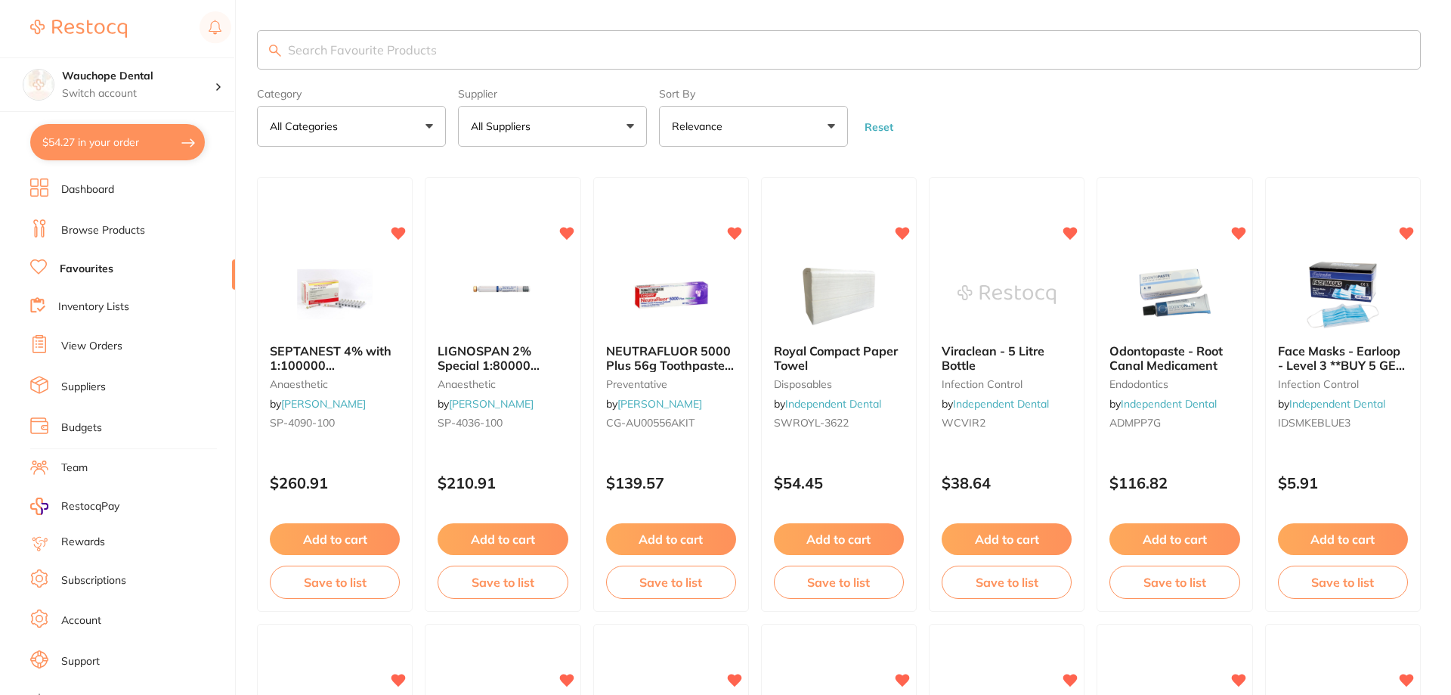
click at [168, 144] on button "$54.27 in your order" at bounding box center [117, 142] width 175 height 36
checkbox input "true"
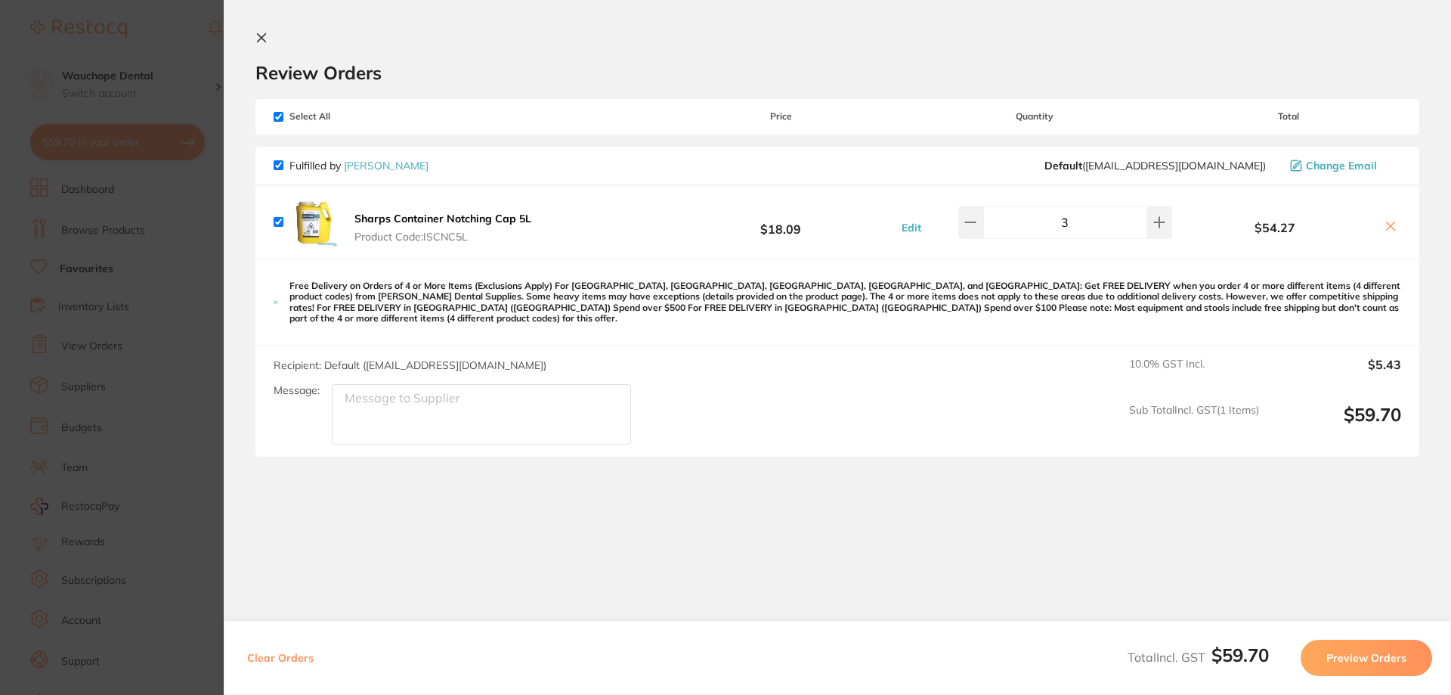
click at [191, 204] on section "Update RRP Set your pre negotiated price for this item. Item Agreed RRP (excl. …" at bounding box center [725, 347] width 1451 height 695
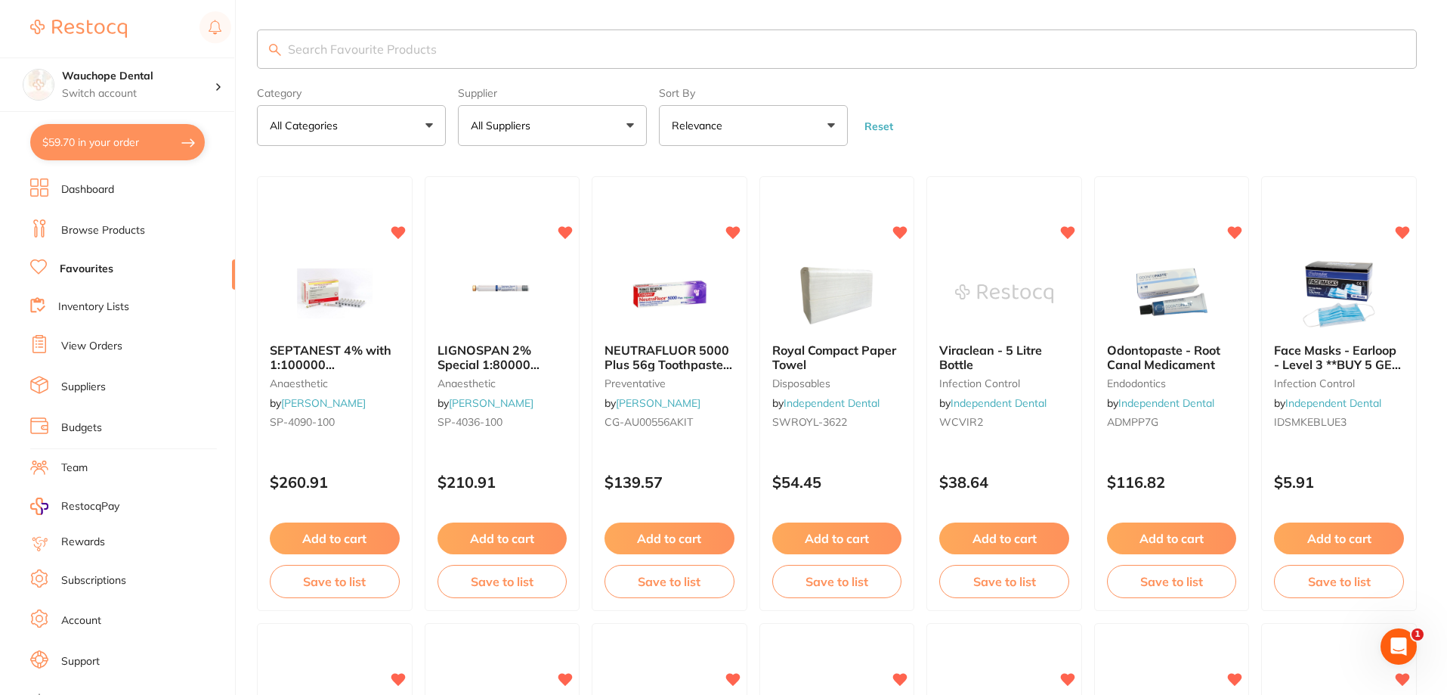
click at [476, 48] on input "search" at bounding box center [837, 48] width 1160 height 39
type input "steri"
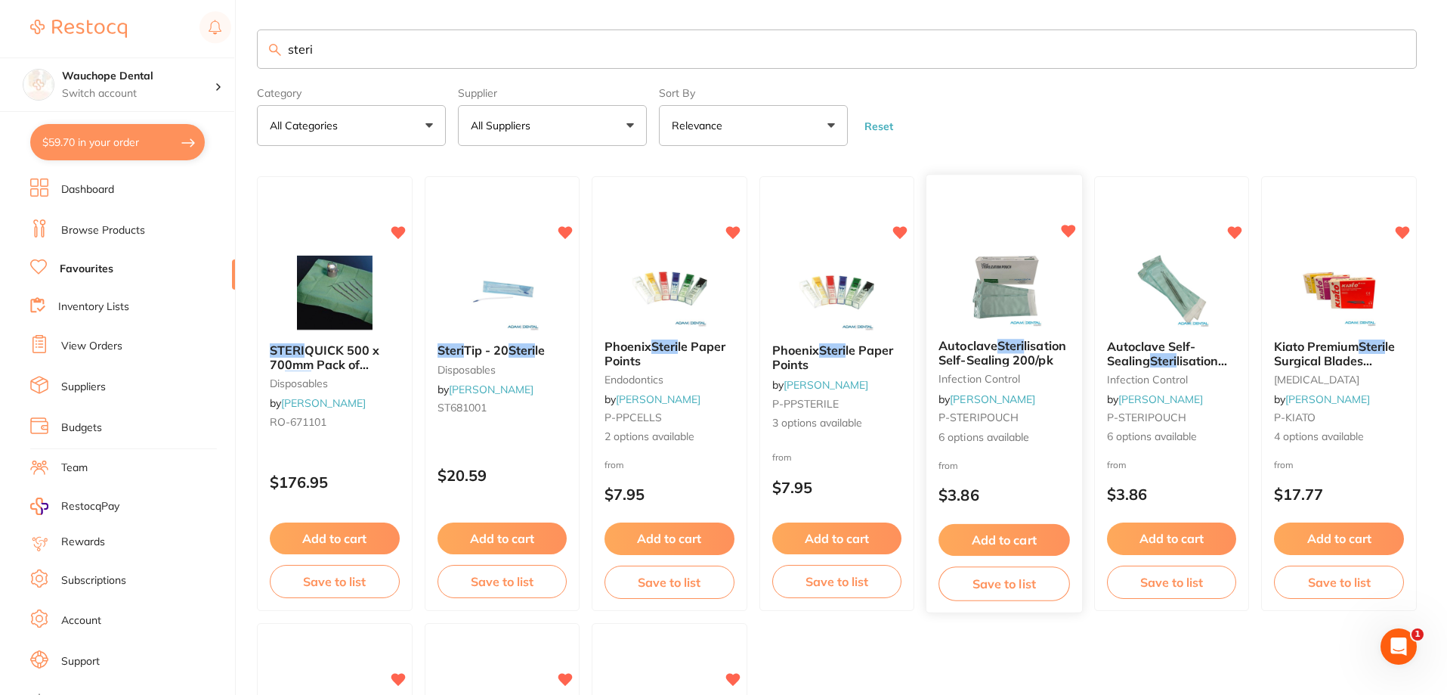
click at [1008, 296] on img at bounding box center [1004, 288] width 99 height 76
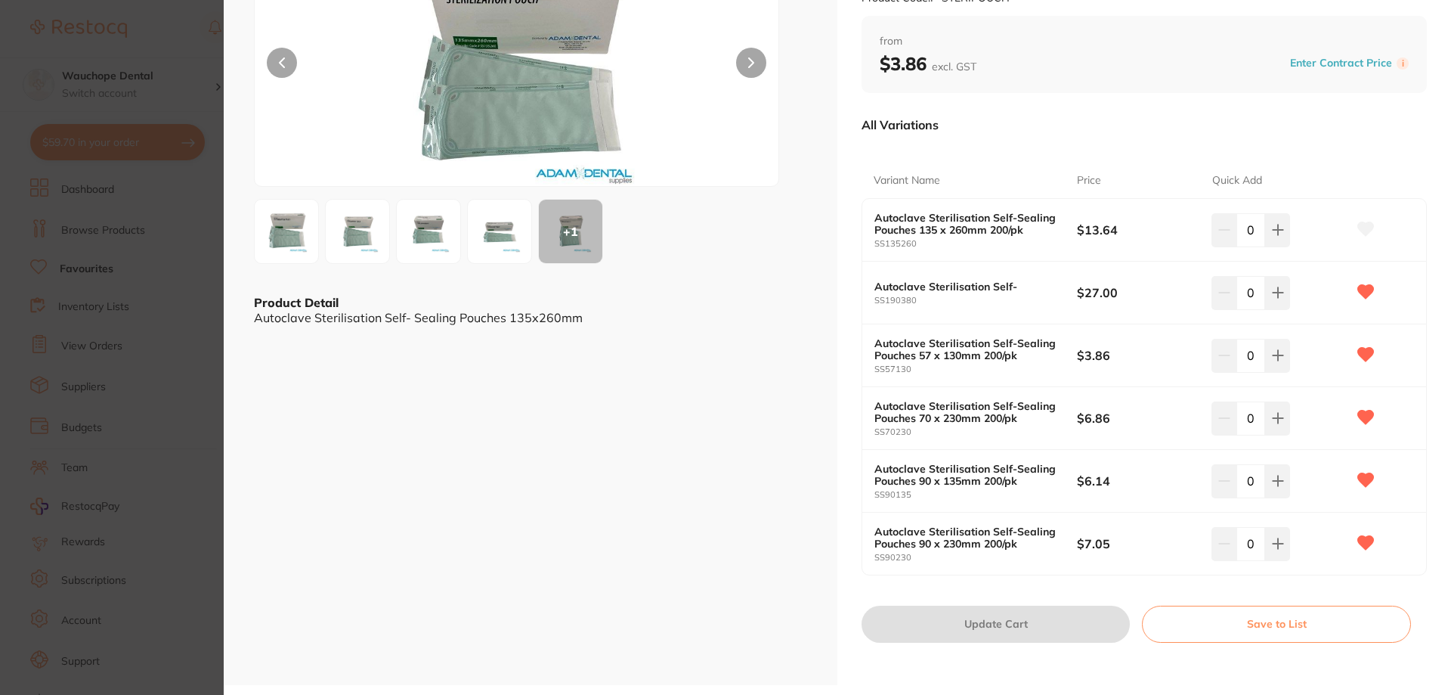
scroll to position [149, 0]
click at [1282, 245] on button at bounding box center [1277, 228] width 25 height 33
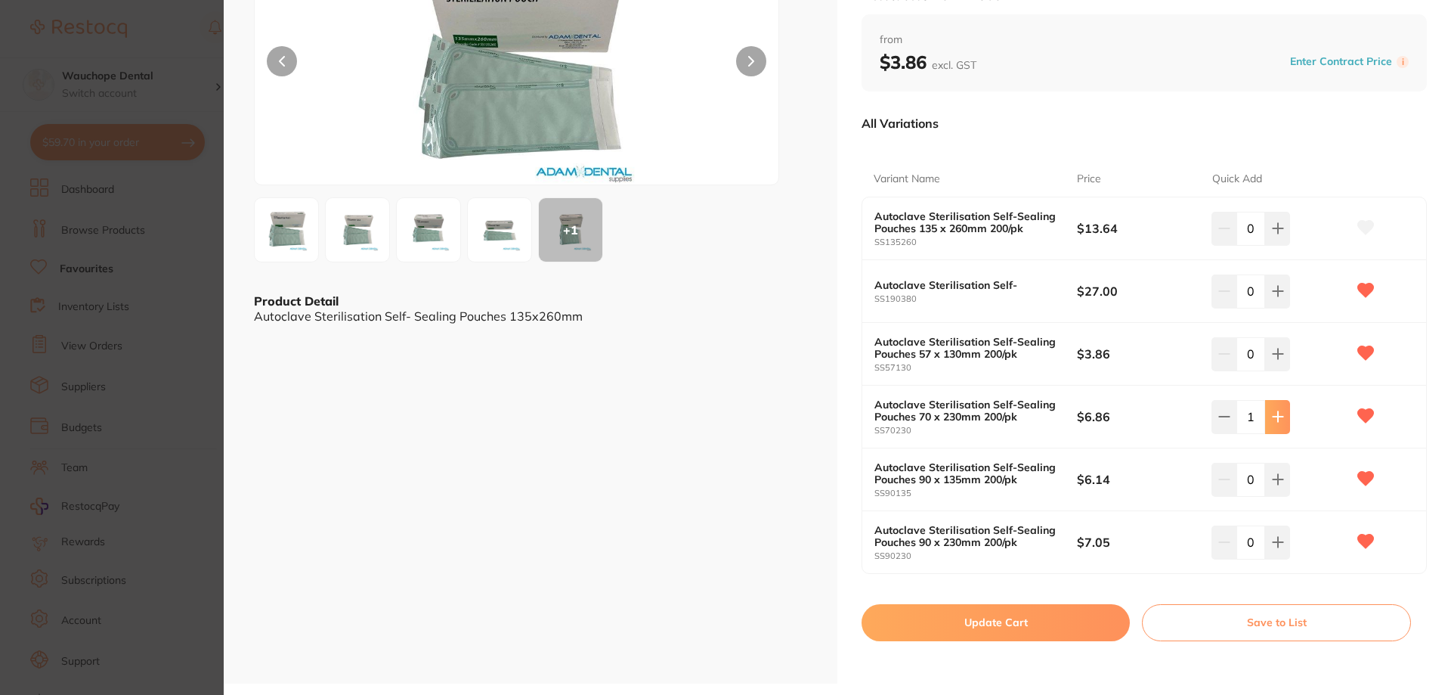
click at [1282, 245] on button at bounding box center [1277, 228] width 25 height 33
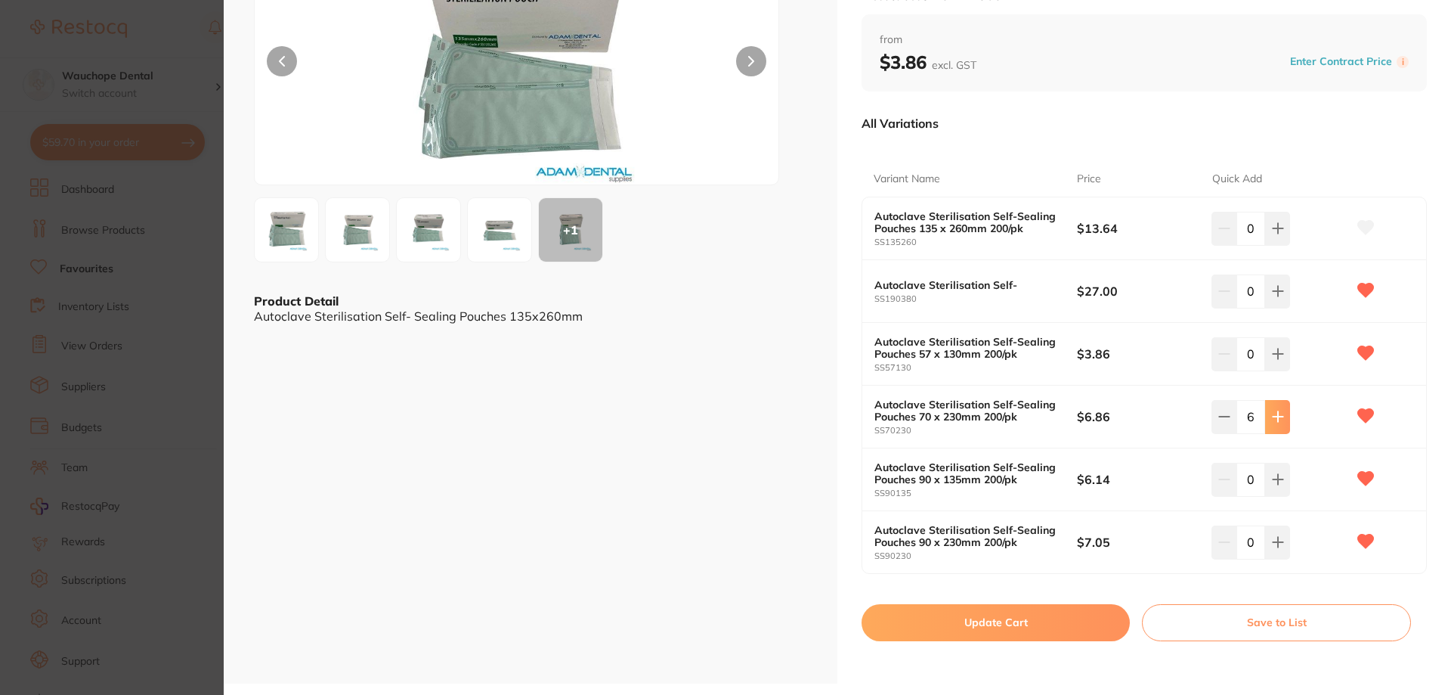
click at [1282, 245] on button at bounding box center [1277, 228] width 25 height 33
type input "10"
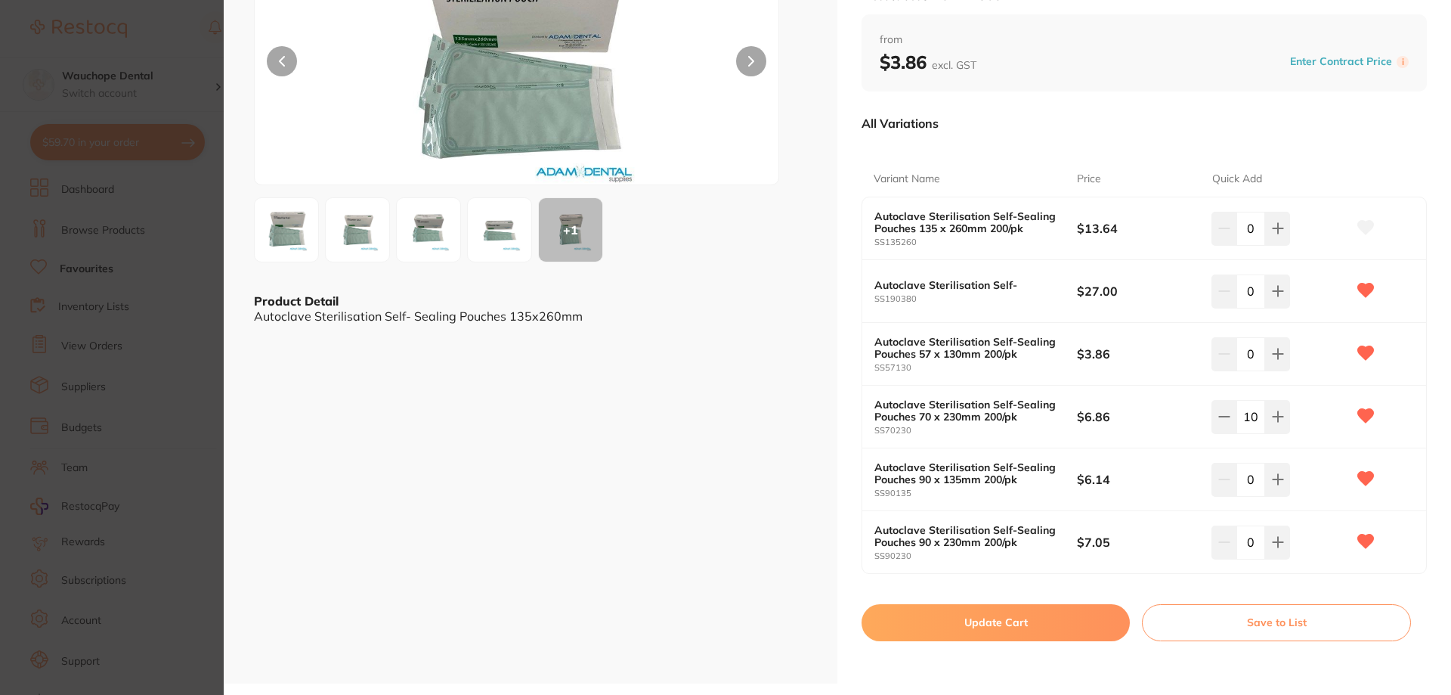
click at [1044, 611] on button "Update Cart" at bounding box center [996, 622] width 268 height 36
checkbox input "false"
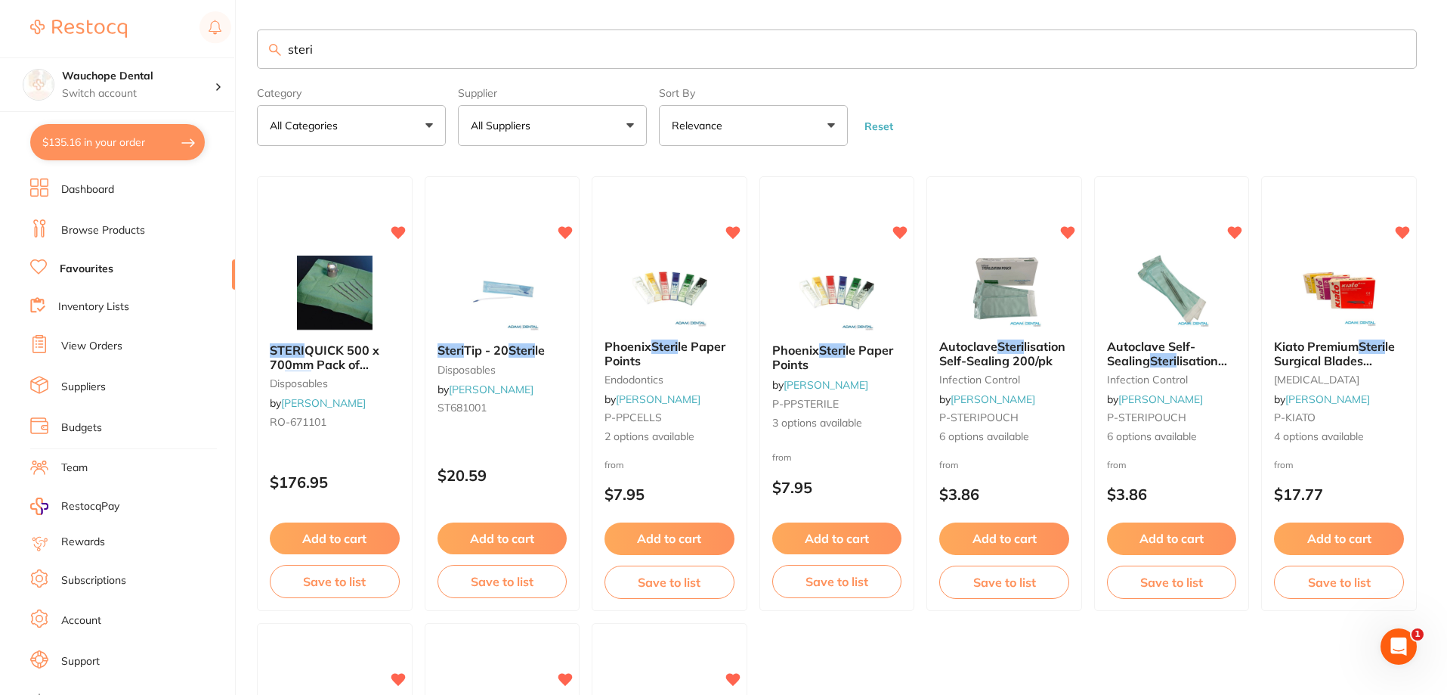
click at [96, 149] on button "$135.16 in your order" at bounding box center [117, 142] width 175 height 36
checkbox input "true"
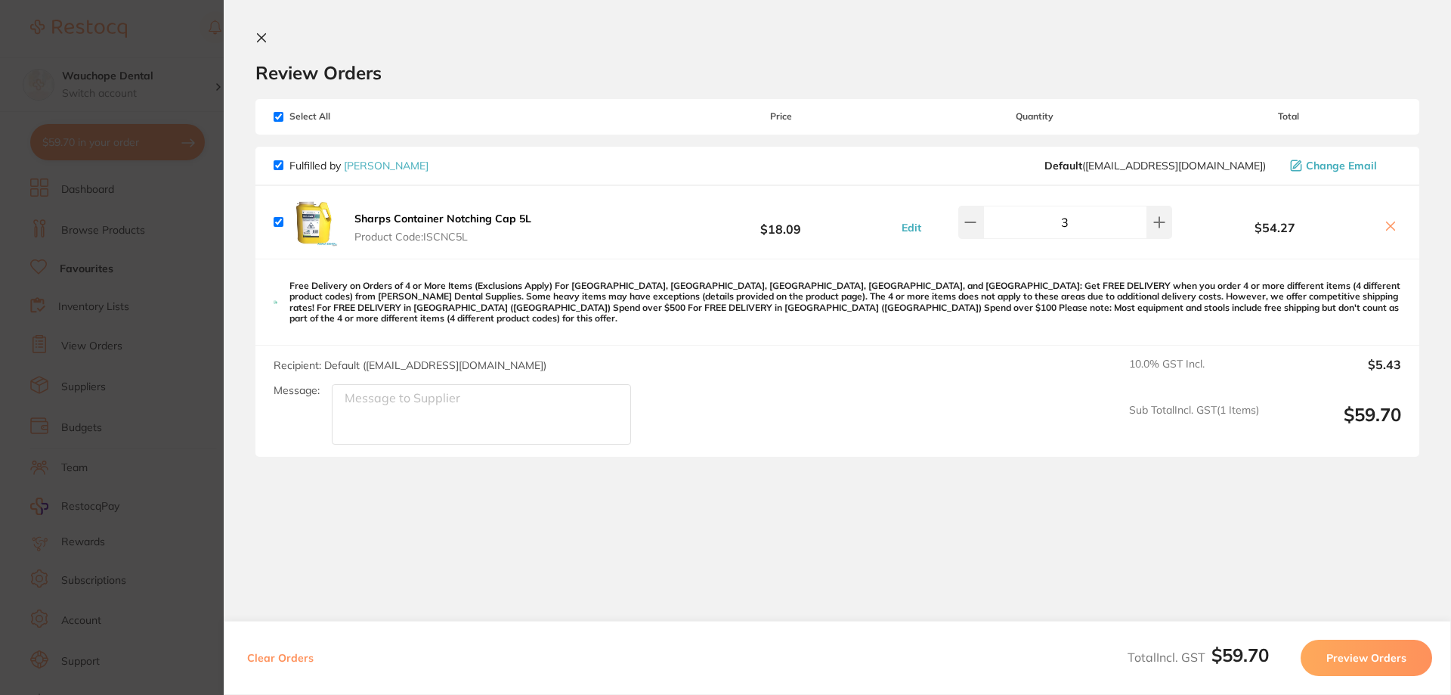
click at [31, 193] on section "Update RRP Set your pre negotiated price for this item. Item Agreed RRP (excl. …" at bounding box center [725, 347] width 1451 height 695
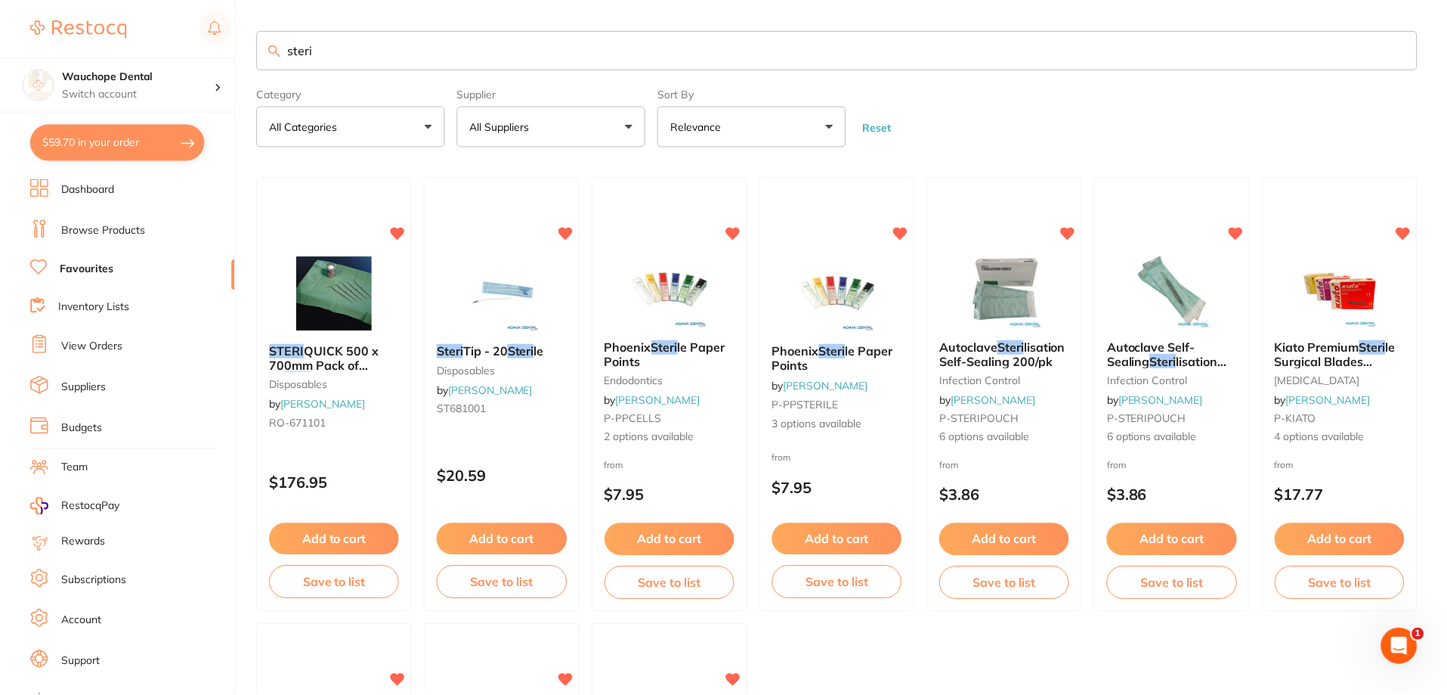
scroll to position [1, 0]
click at [1005, 99] on form "Category All Categories All Categories disposables endodontics infection contro…" at bounding box center [837, 113] width 1160 height 65
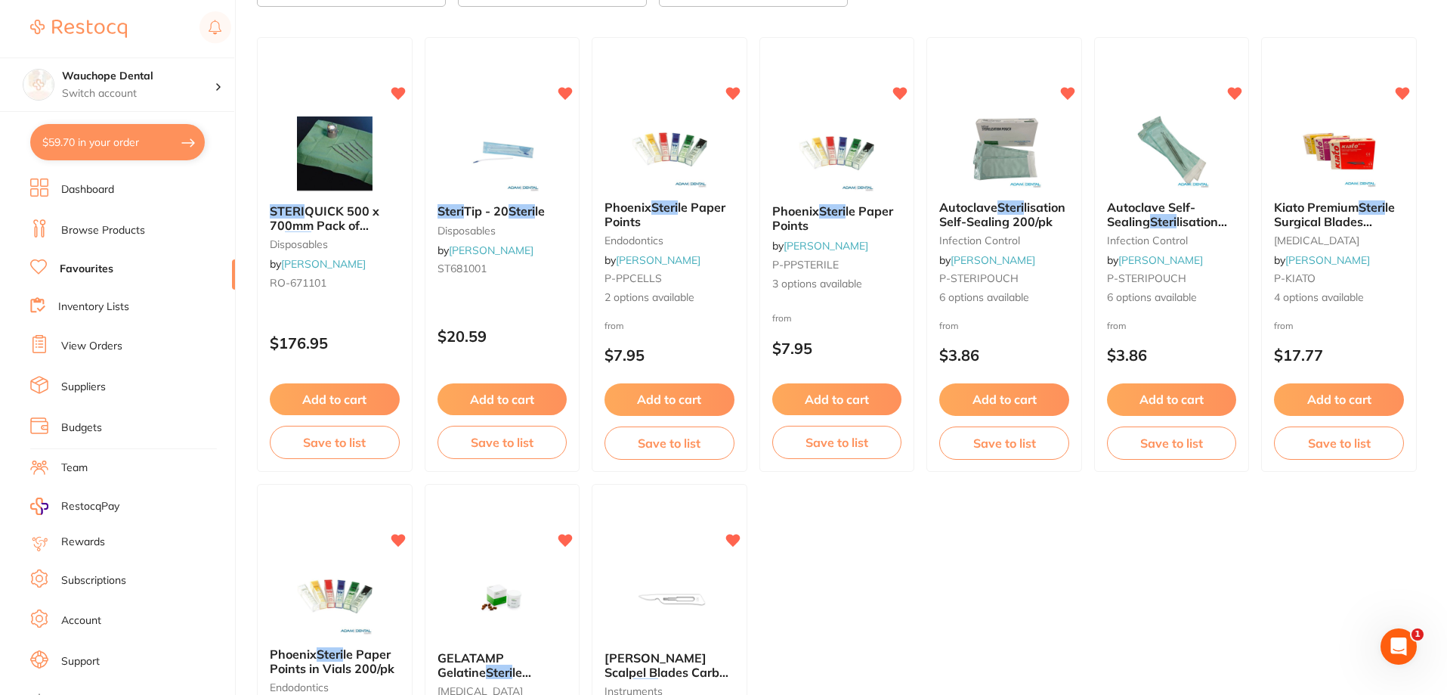
scroll to position [64, 0]
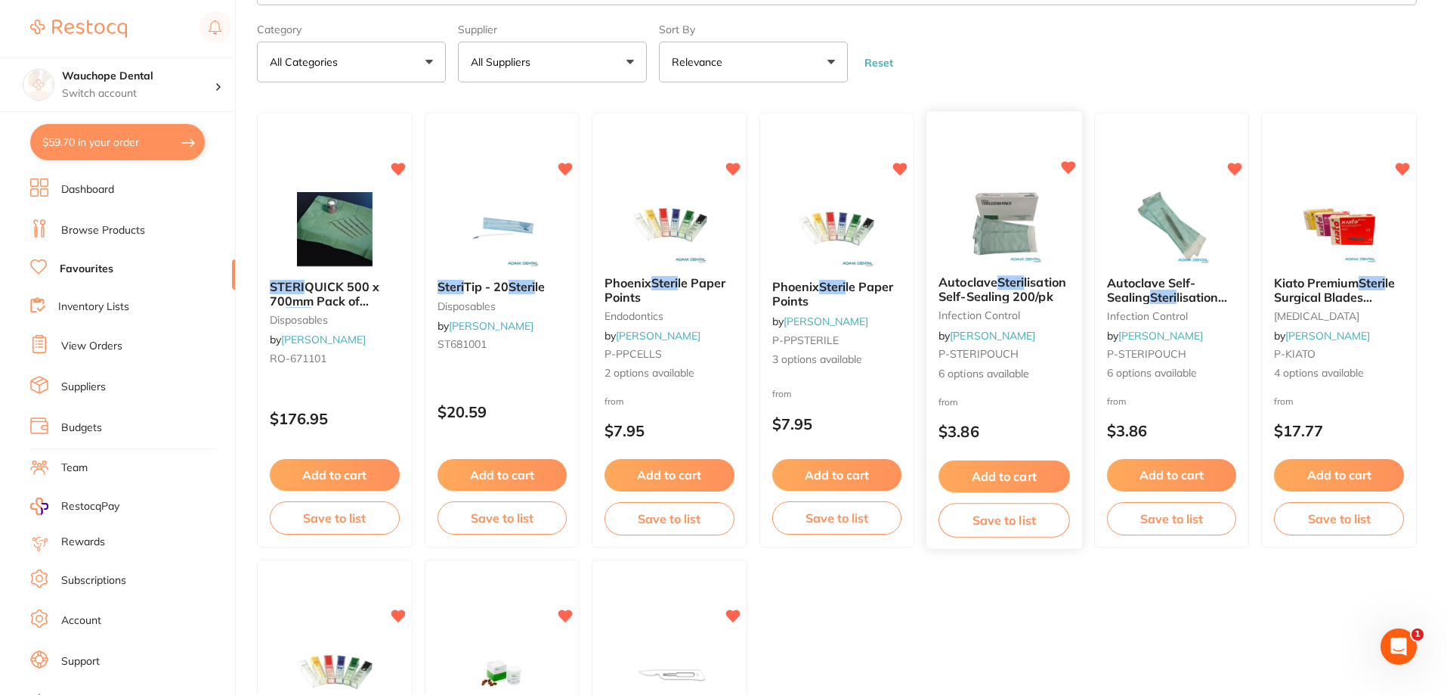
click at [983, 226] on img at bounding box center [1004, 225] width 99 height 76
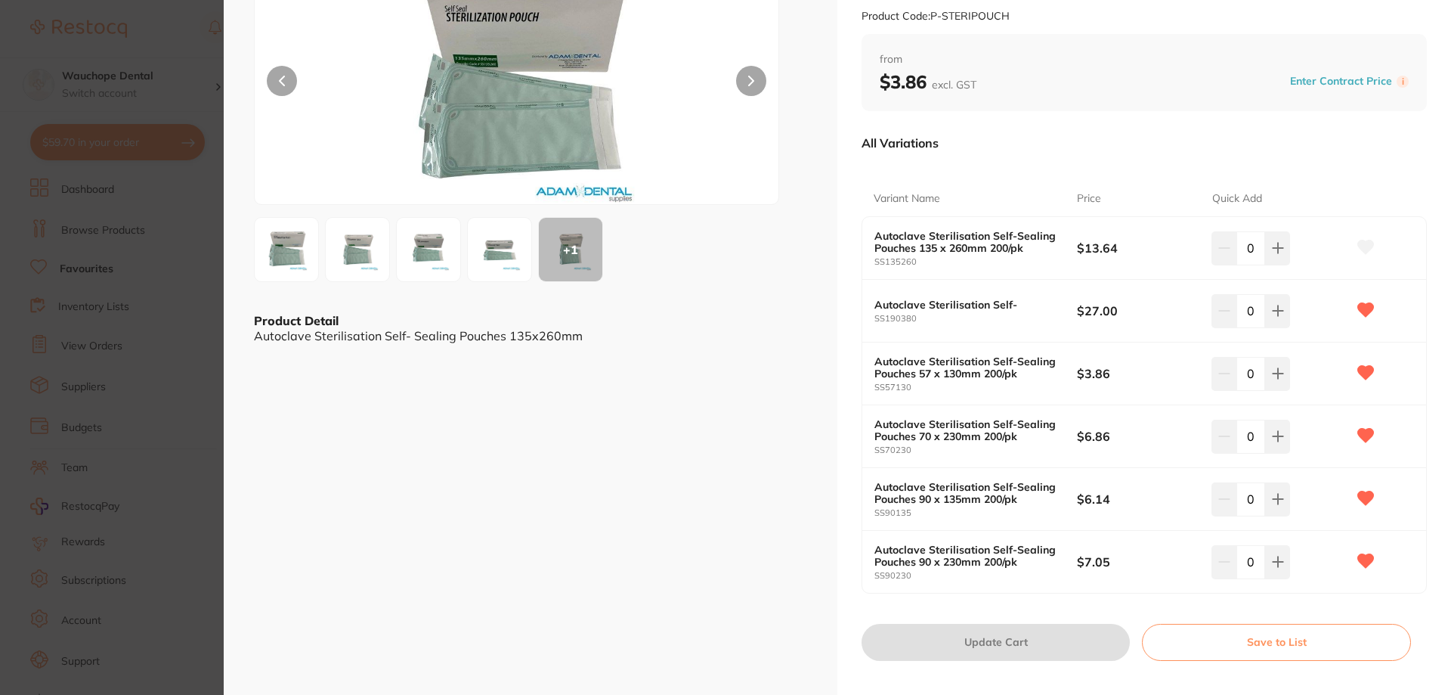
scroll to position [149, 0]
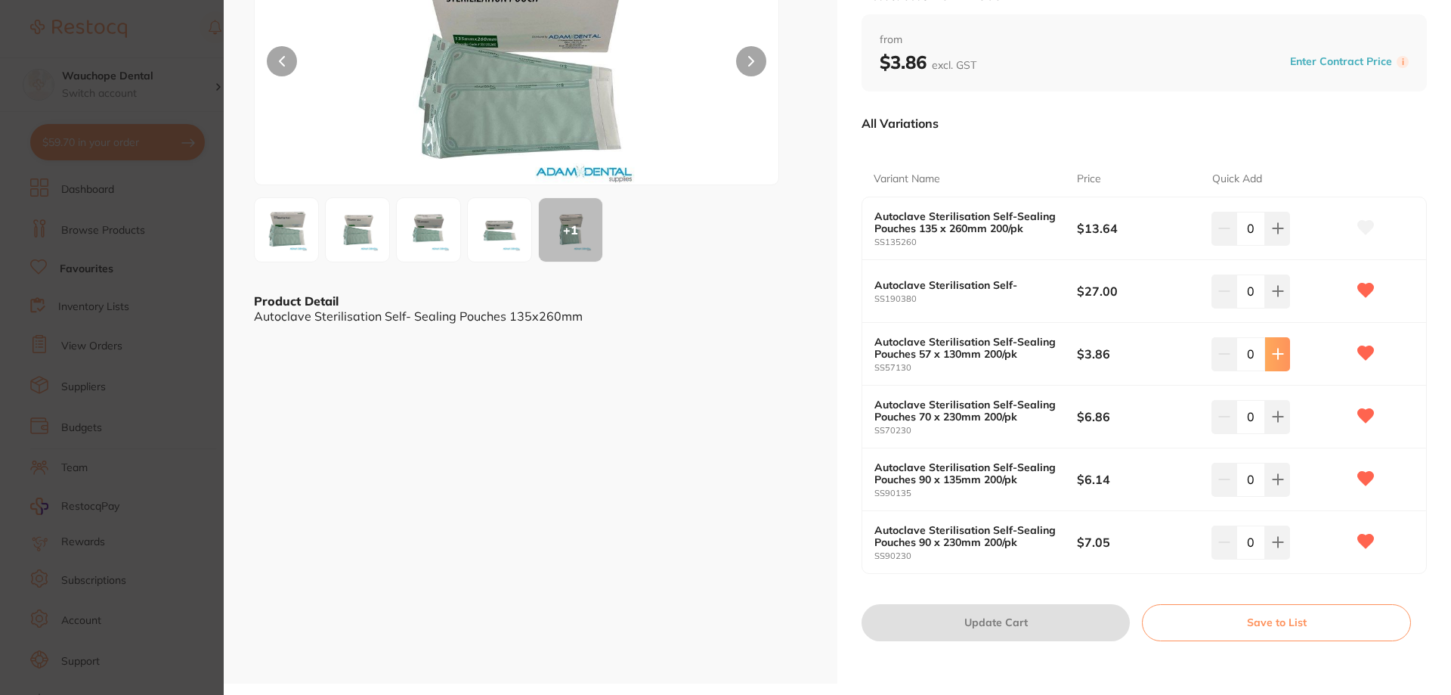
checkbox input "false"
click at [1212, 245] on button at bounding box center [1221, 228] width 25 height 33
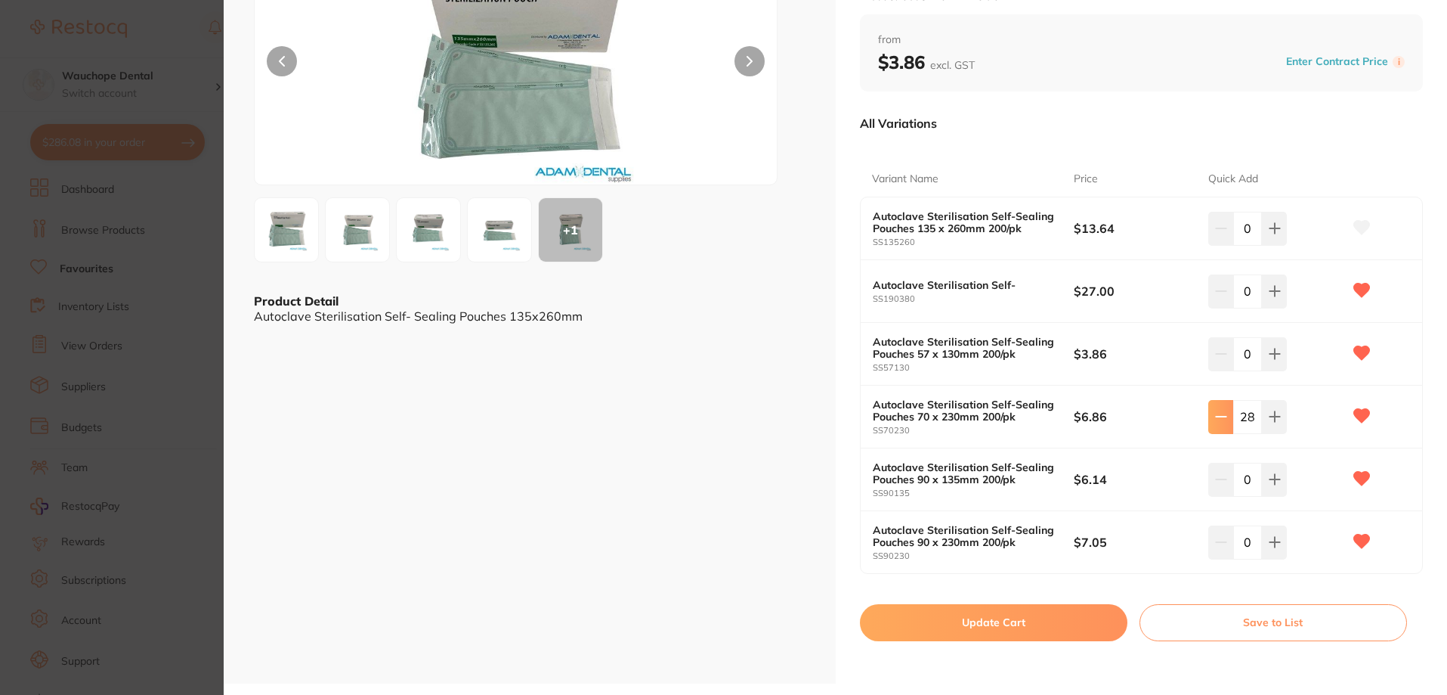
click at [1212, 245] on button at bounding box center [1221, 228] width 25 height 33
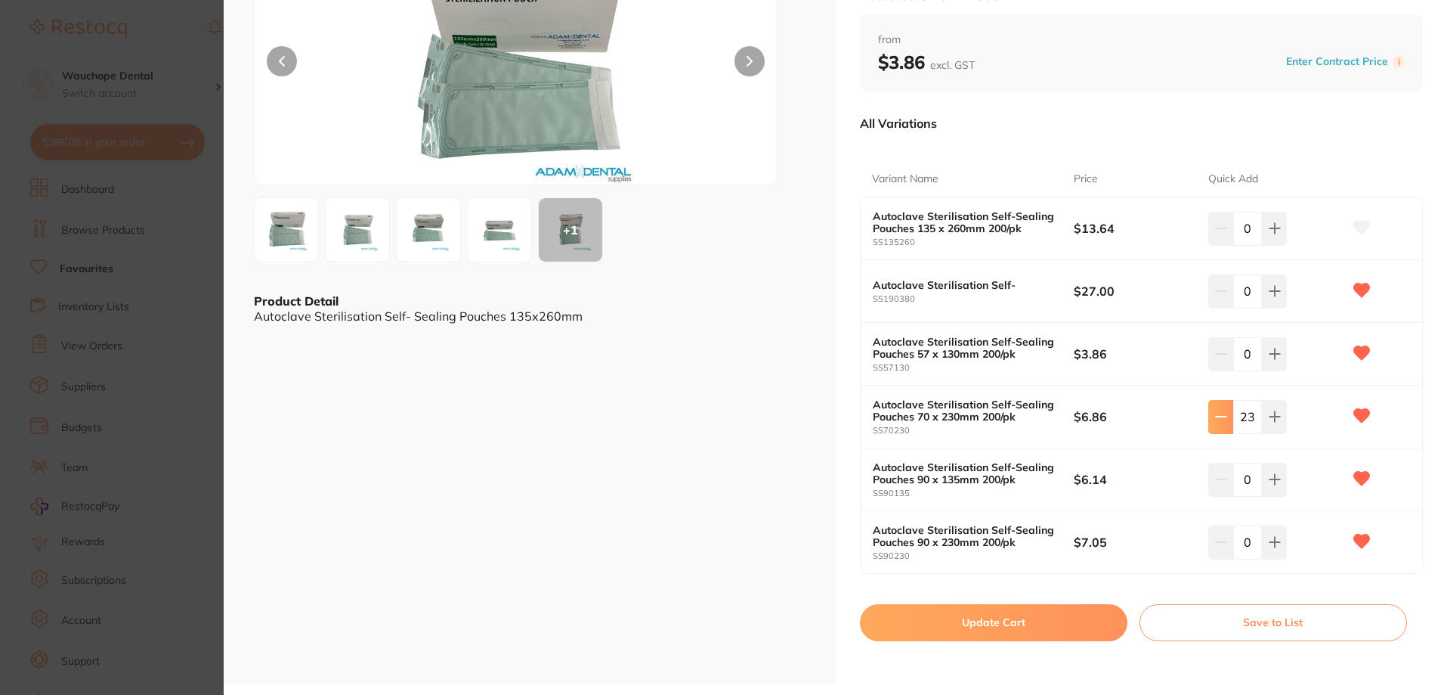
click at [1212, 245] on button at bounding box center [1221, 228] width 25 height 33
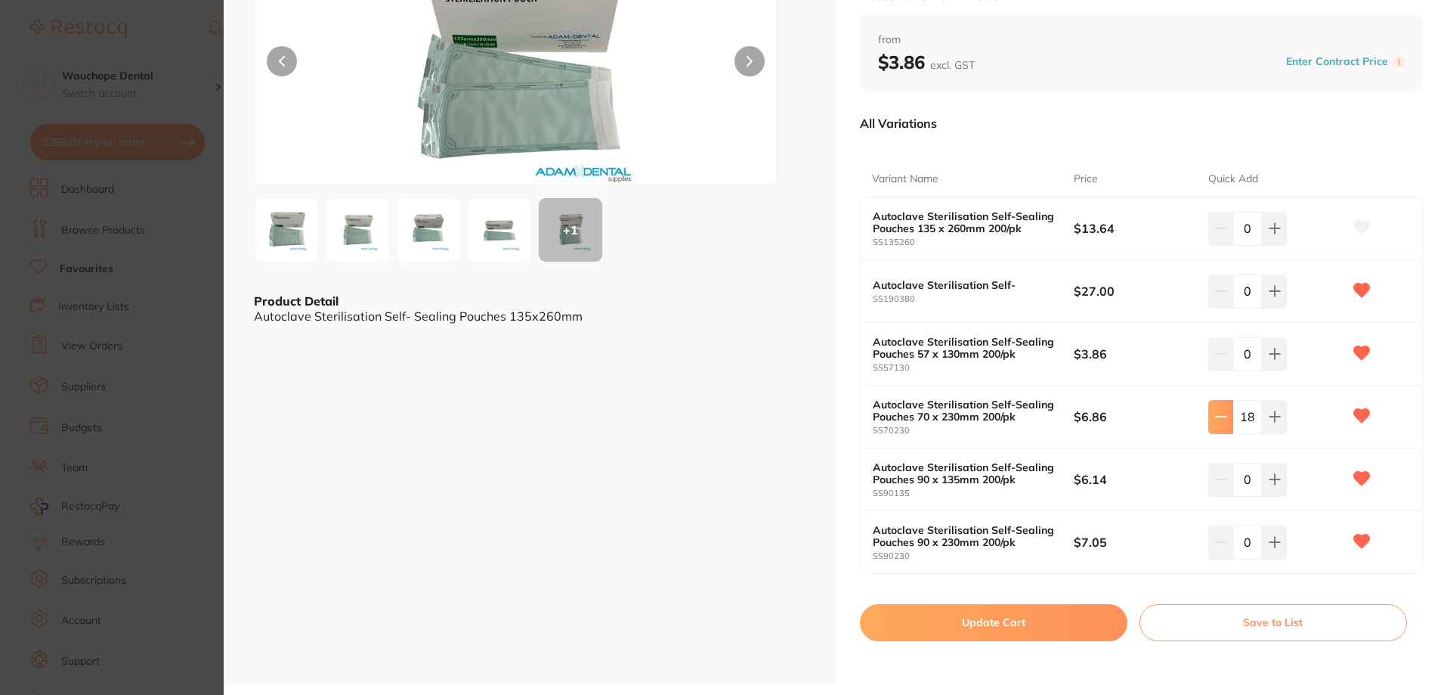
click at [1212, 245] on button at bounding box center [1221, 228] width 25 height 33
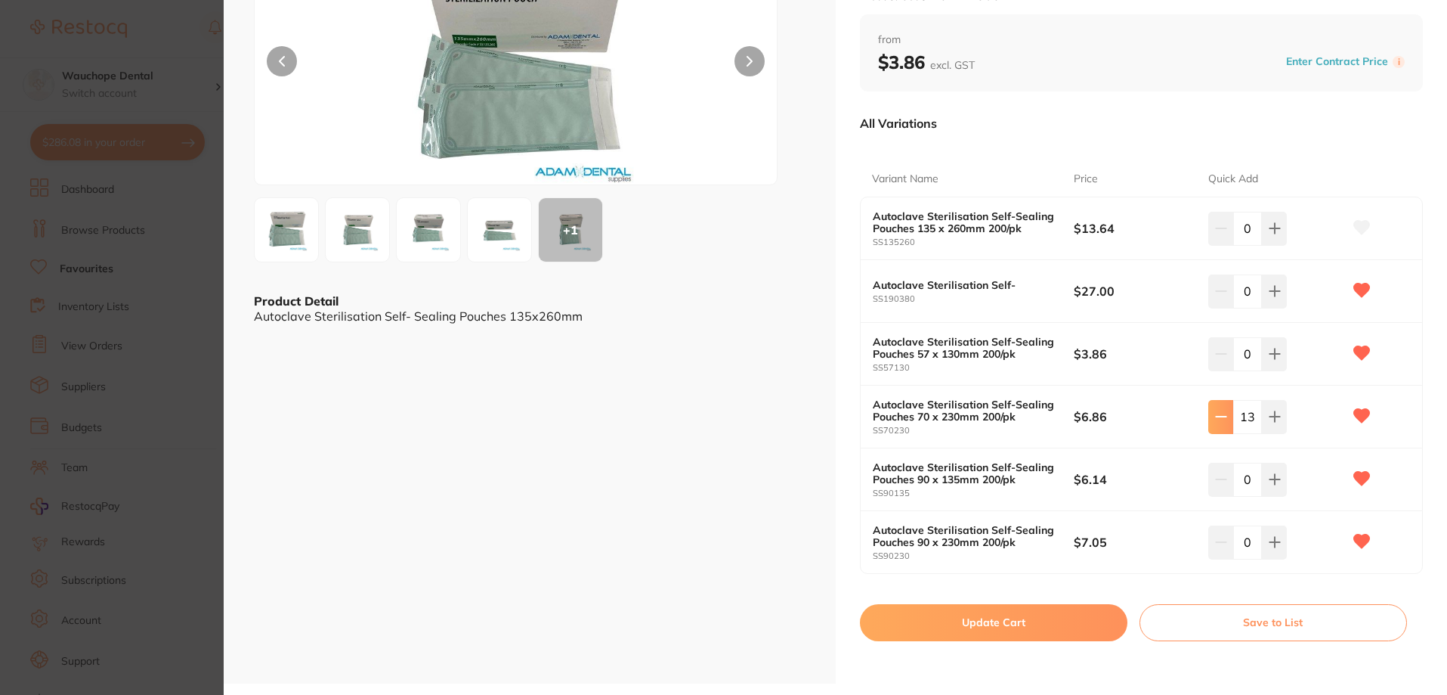
click at [1212, 245] on button at bounding box center [1221, 228] width 25 height 33
type input "10"
click at [1098, 639] on button "Update Cart" at bounding box center [994, 622] width 268 height 36
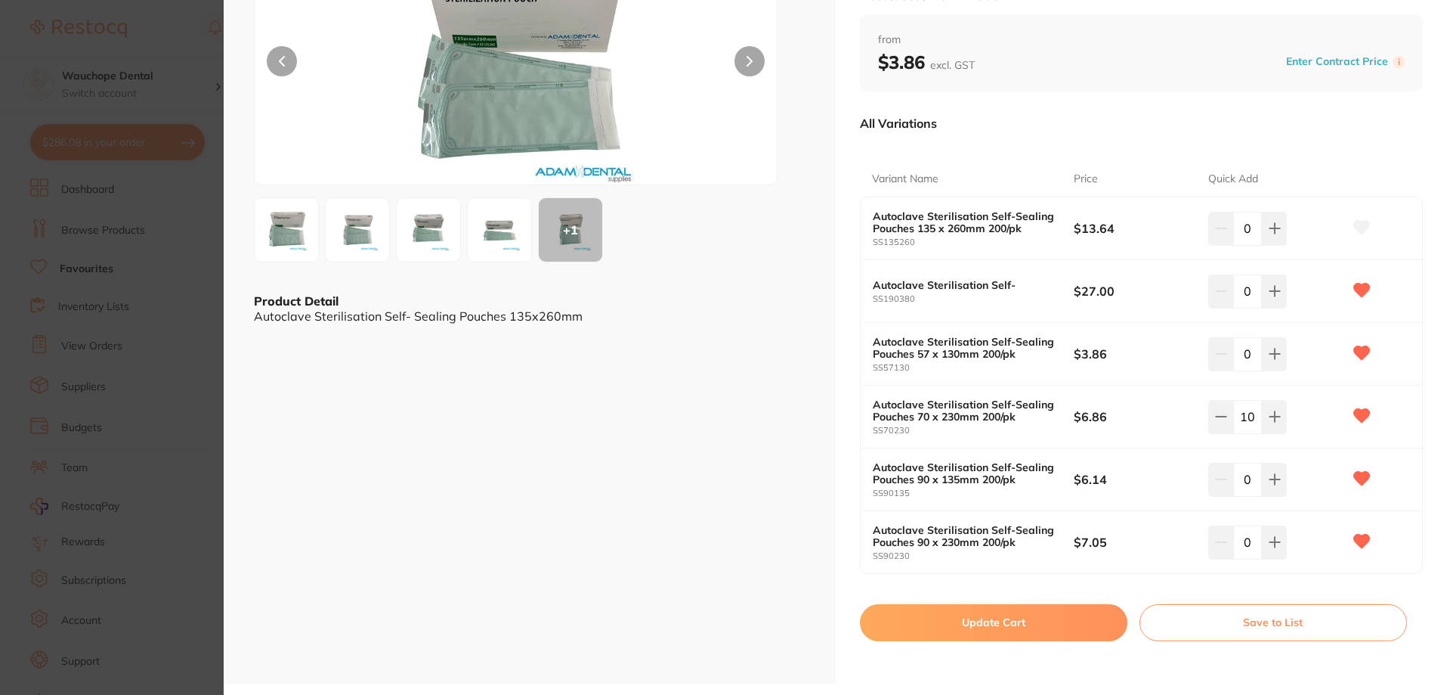
type input "10"
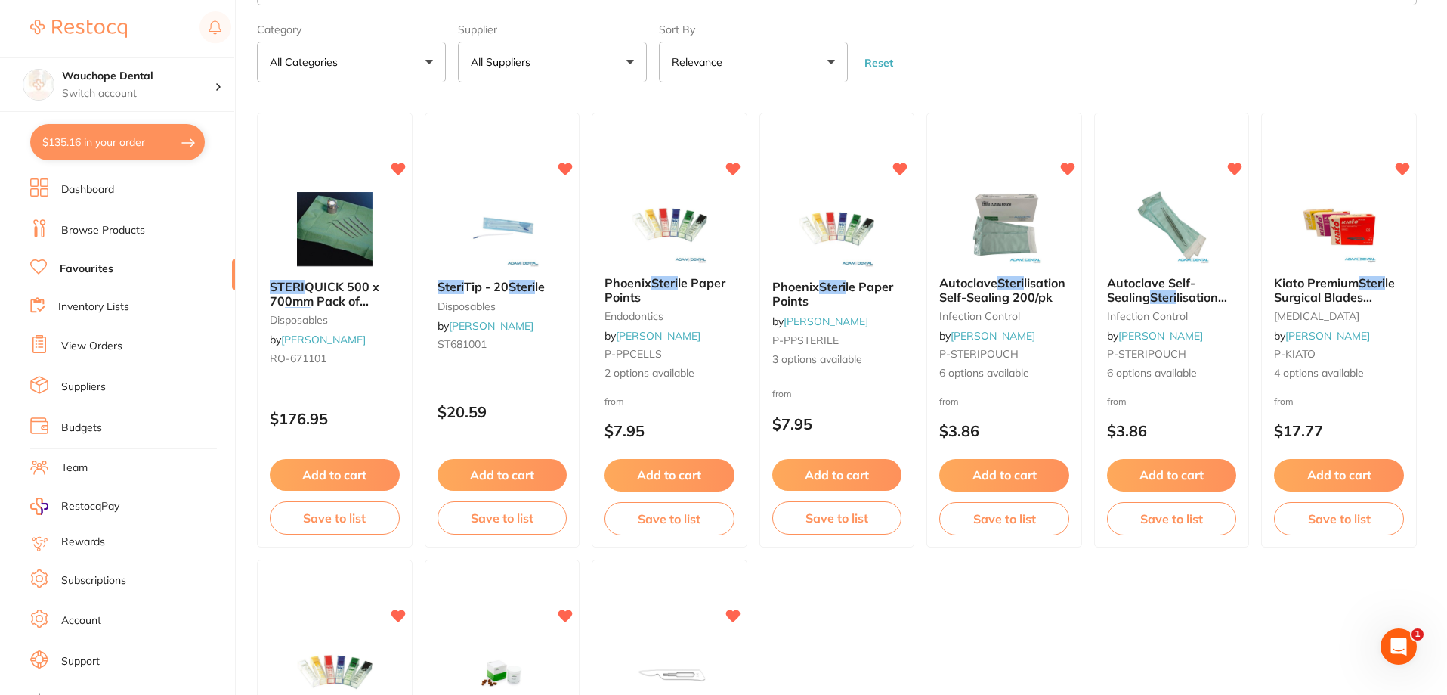
click at [108, 142] on button "$135.16 in your order" at bounding box center [117, 142] width 175 height 36
checkbox input "true"
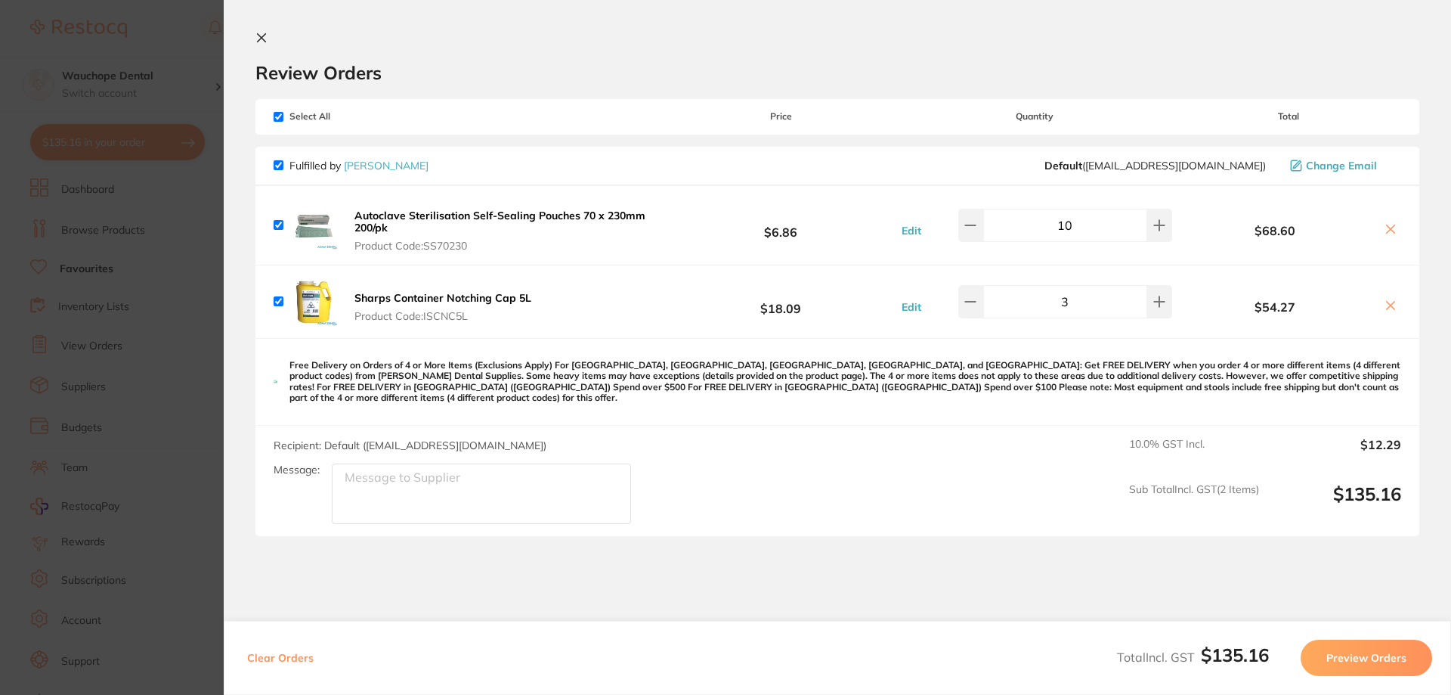
click at [105, 65] on section "Update RRP Set your pre negotiated price for this item. Item Agreed RRP (excl. …" at bounding box center [725, 347] width 1451 height 695
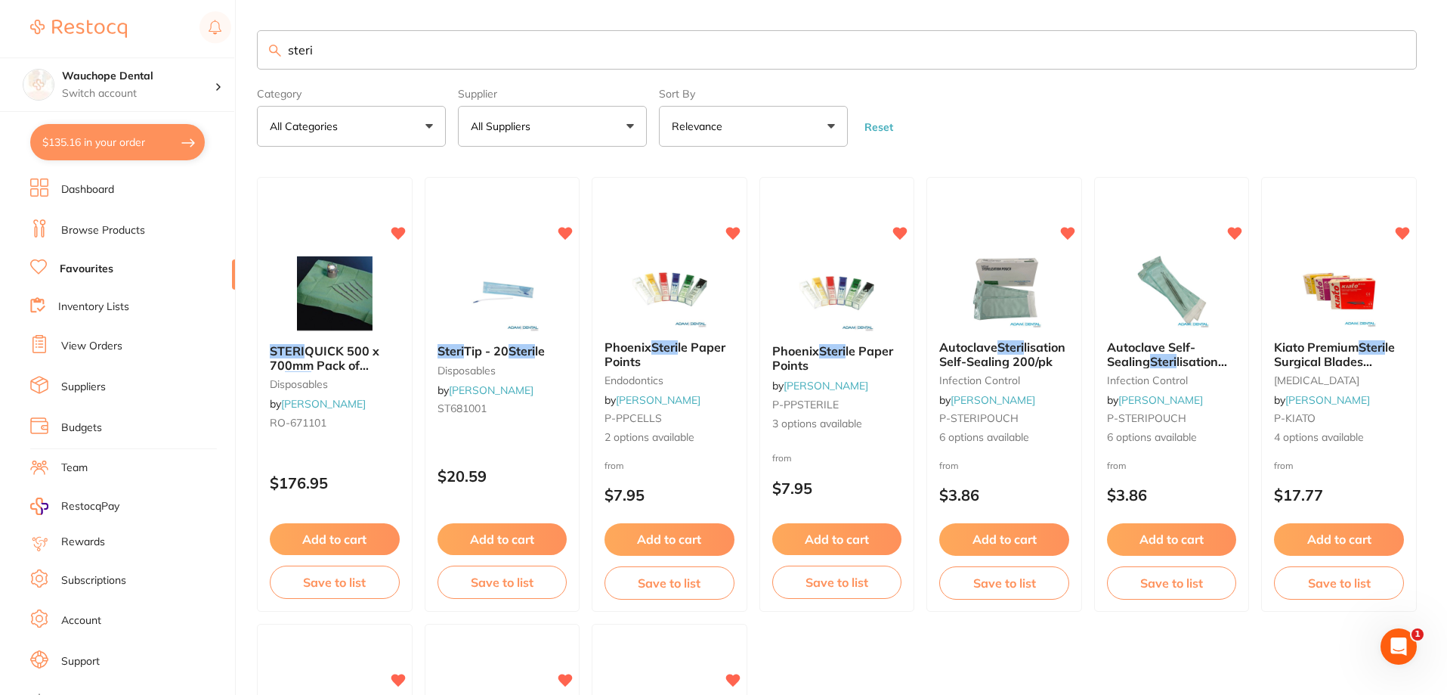
click at [329, 48] on input "steri" at bounding box center [837, 49] width 1160 height 39
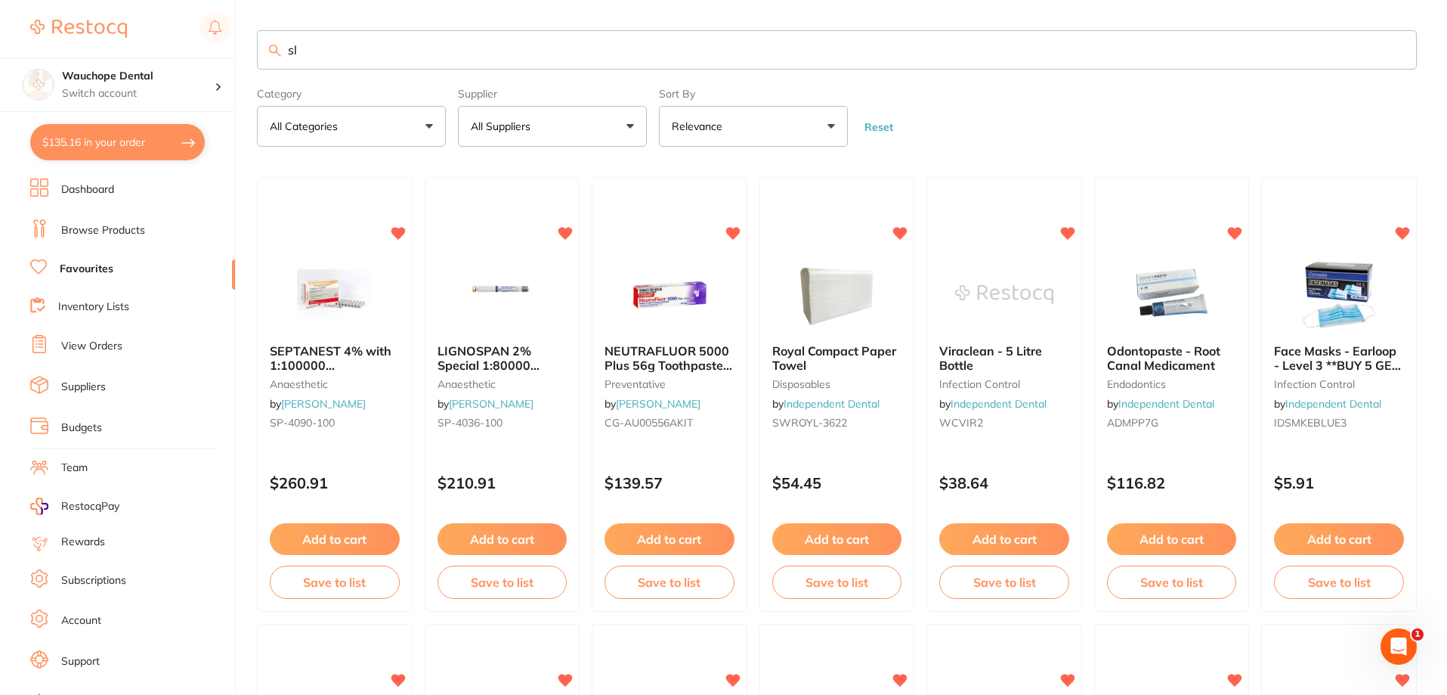
type input "s"
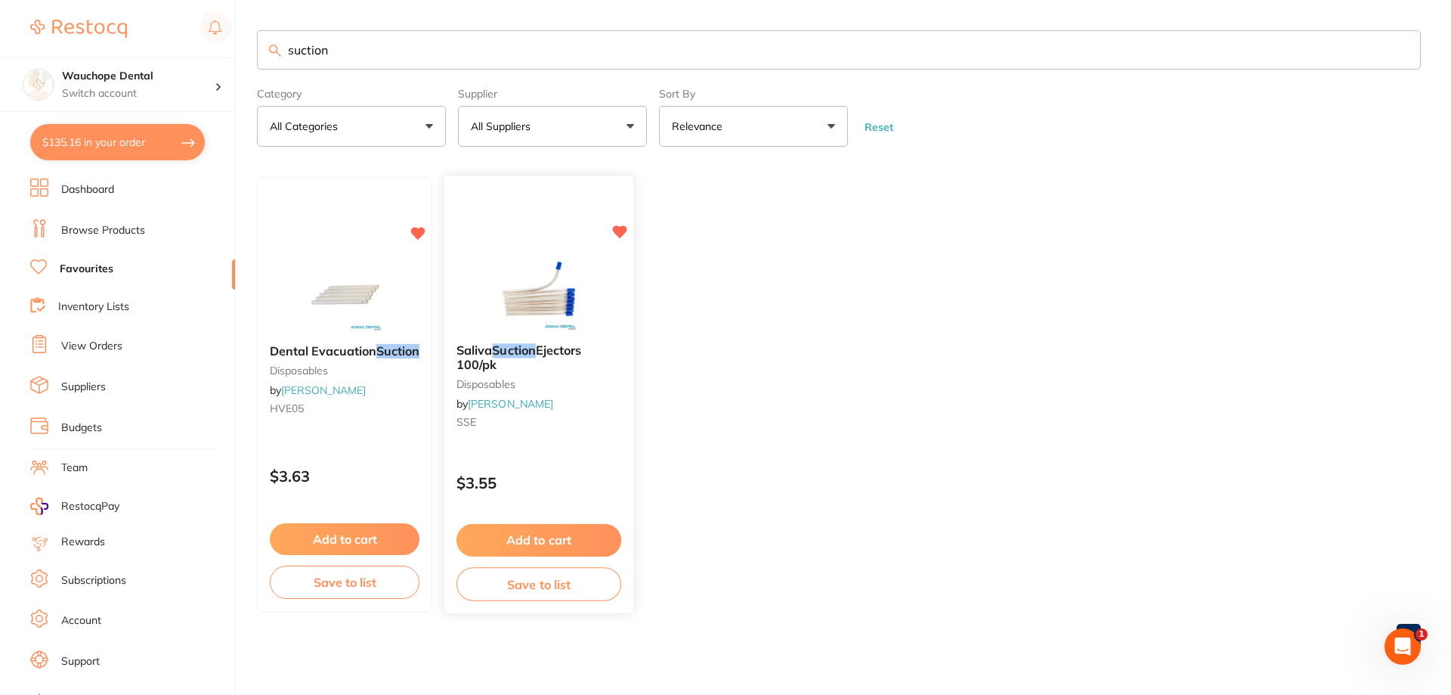
type input "suction"
click at [576, 299] on img at bounding box center [538, 293] width 99 height 76
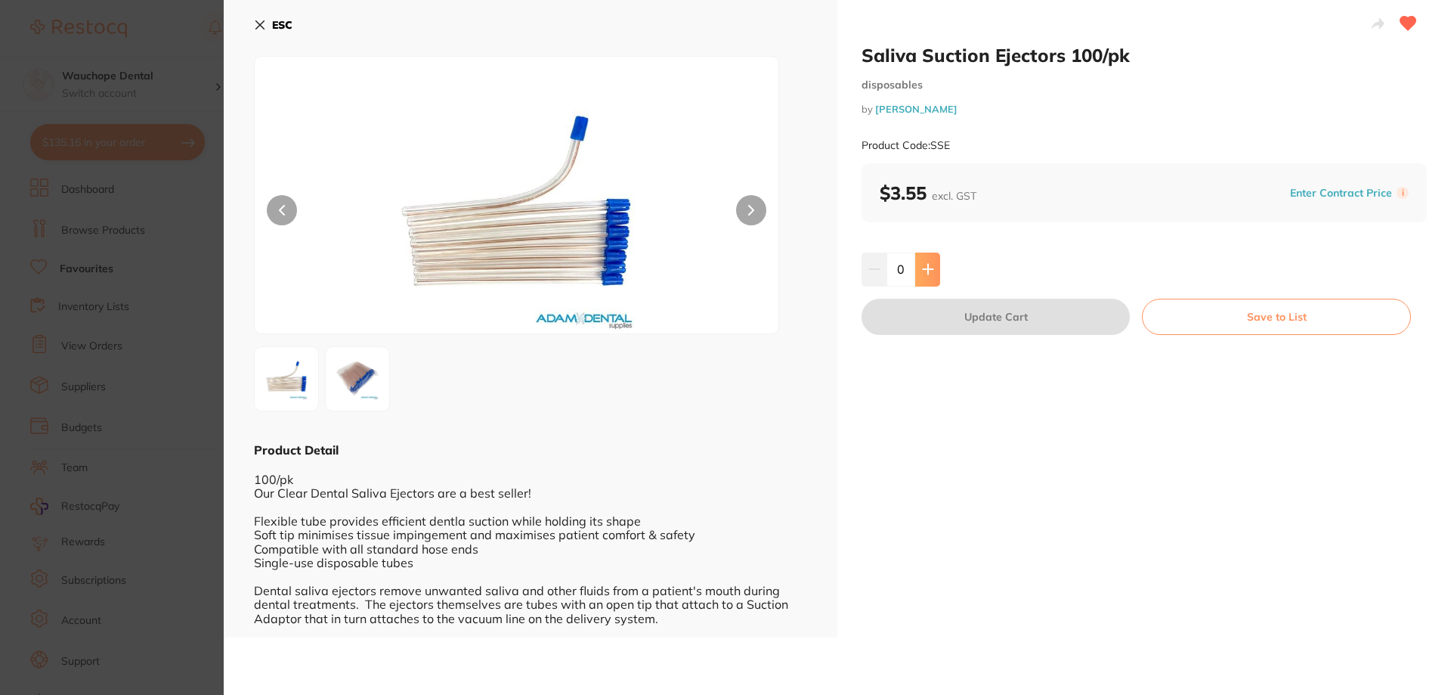
click at [927, 263] on icon at bounding box center [928, 269] width 12 height 12
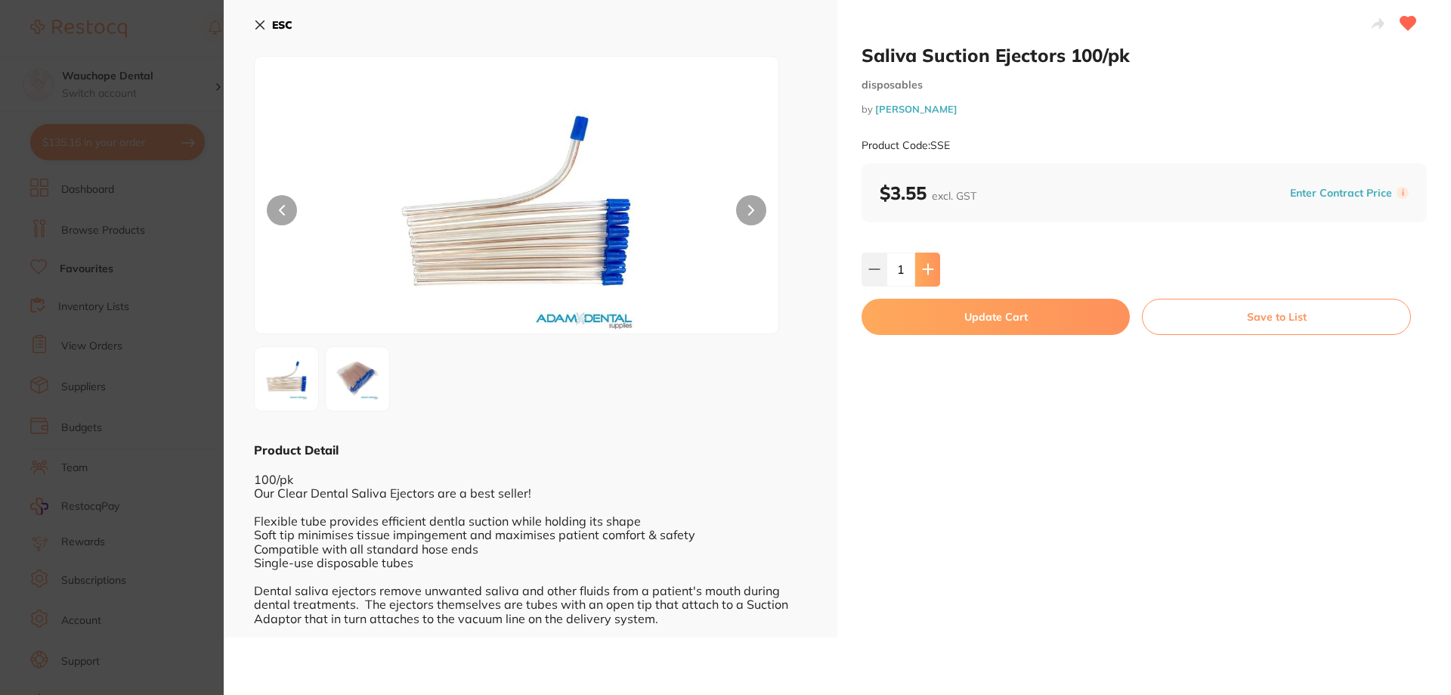
click at [927, 263] on icon at bounding box center [928, 269] width 12 height 12
type input "3"
click at [962, 320] on button "Update Cart" at bounding box center [996, 317] width 268 height 36
checkbox input "false"
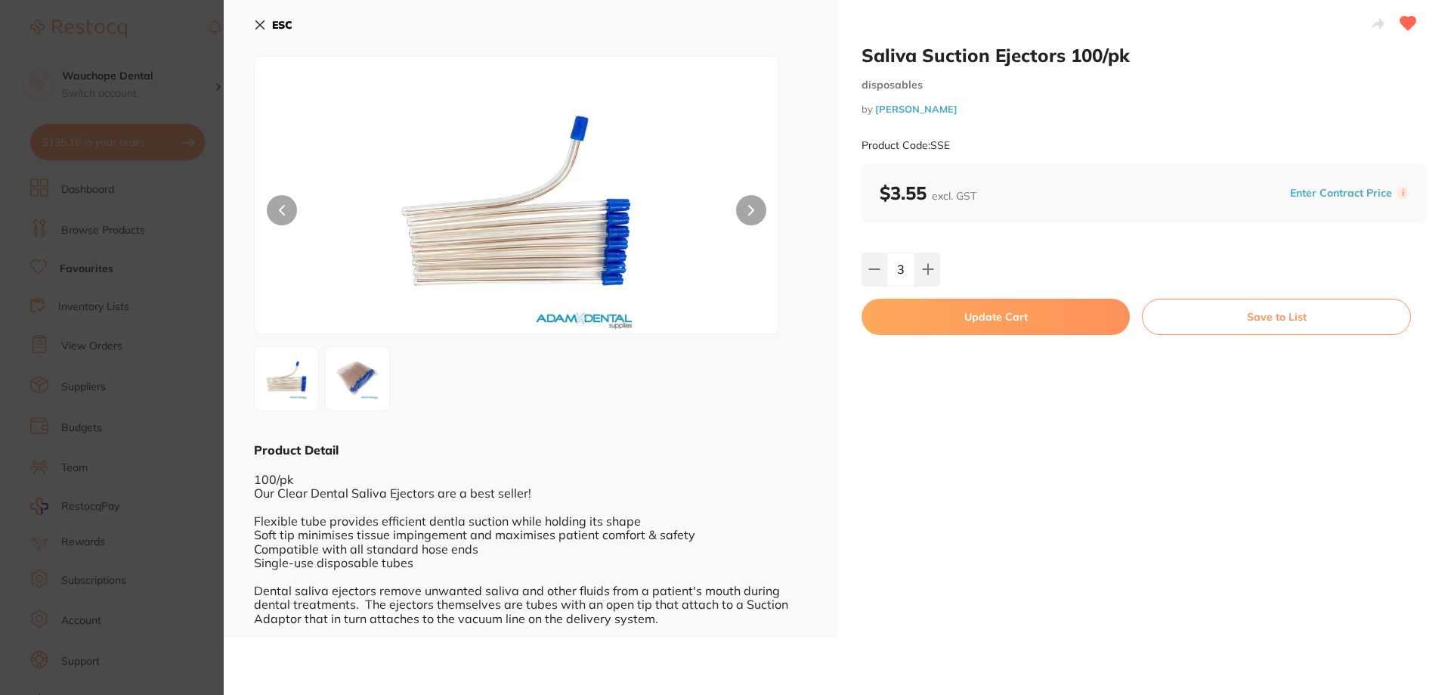
checkbox input "false"
